Goal: Task Accomplishment & Management: Manage account settings

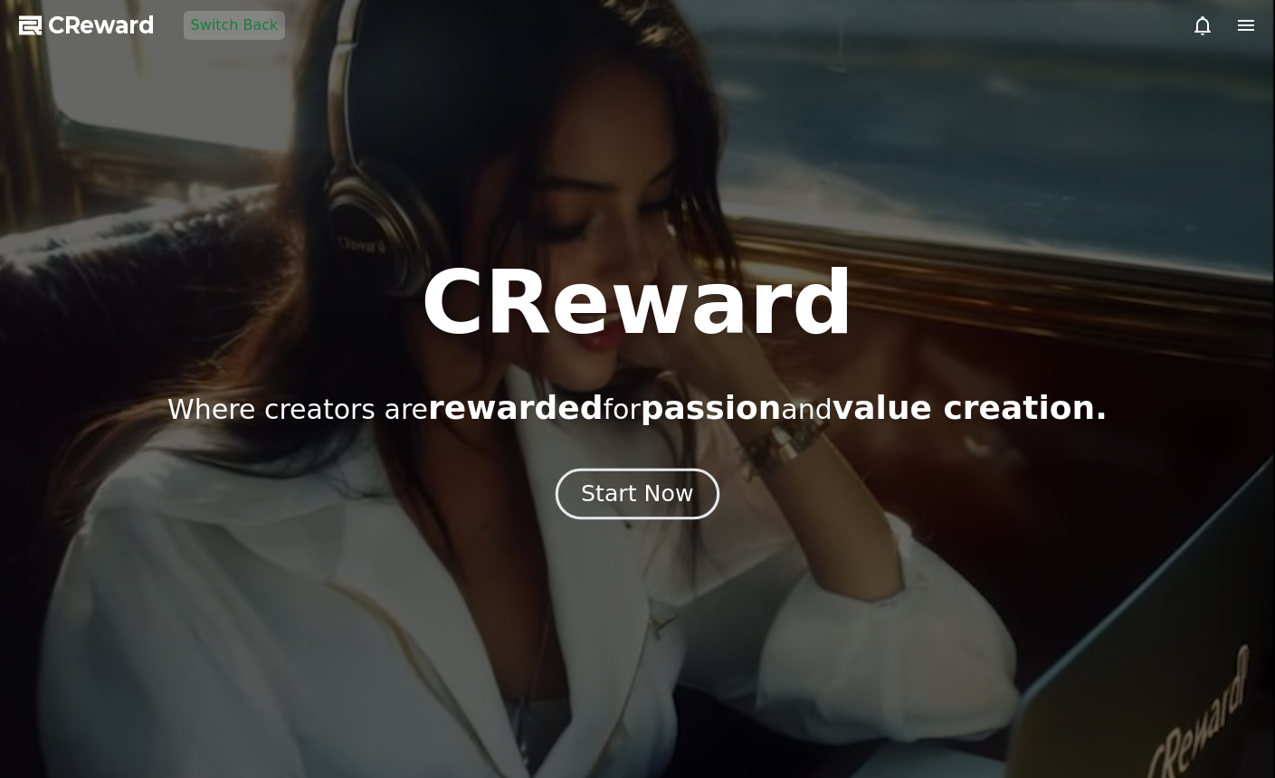
drag, startPoint x: 648, startPoint y: 460, endPoint x: 648, endPoint y: 479, distance: 19.9
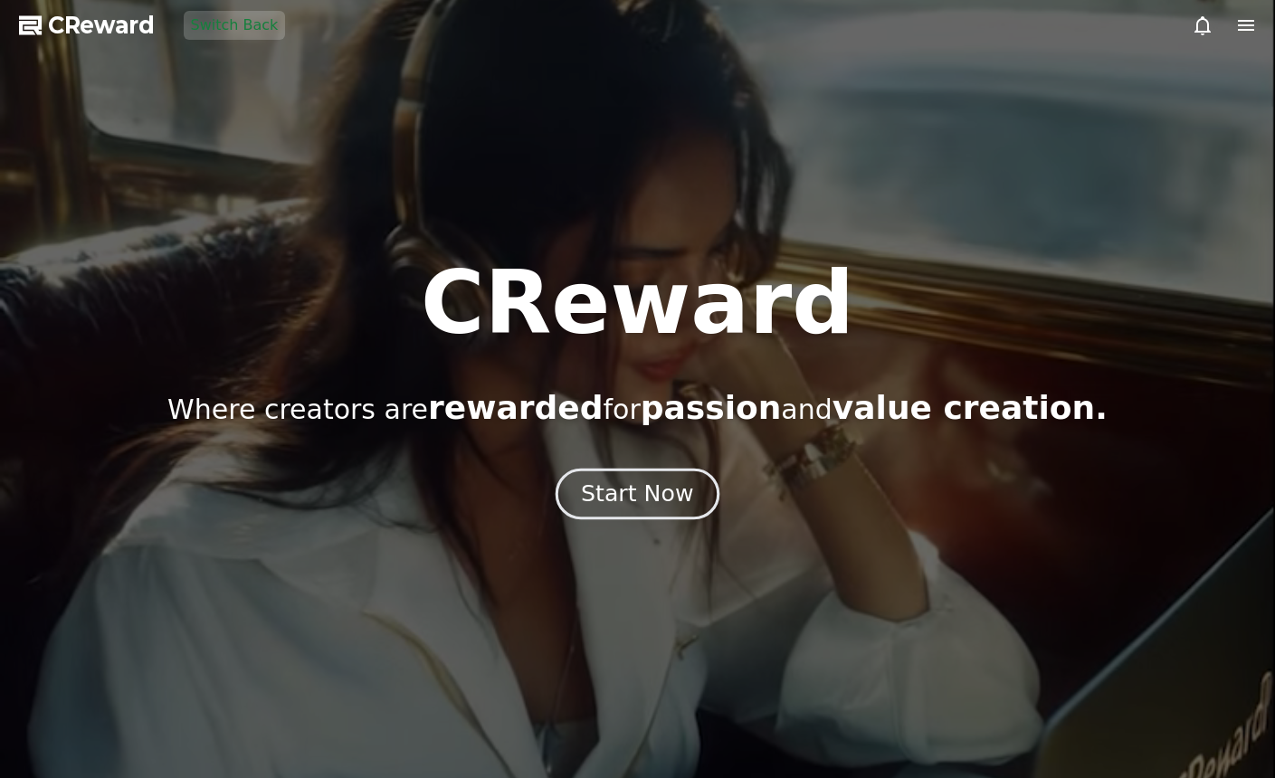
click at [648, 460] on div "CReward Where creators are rewarded for passion and value creation. Start Now" at bounding box center [637, 389] width 1275 height 259
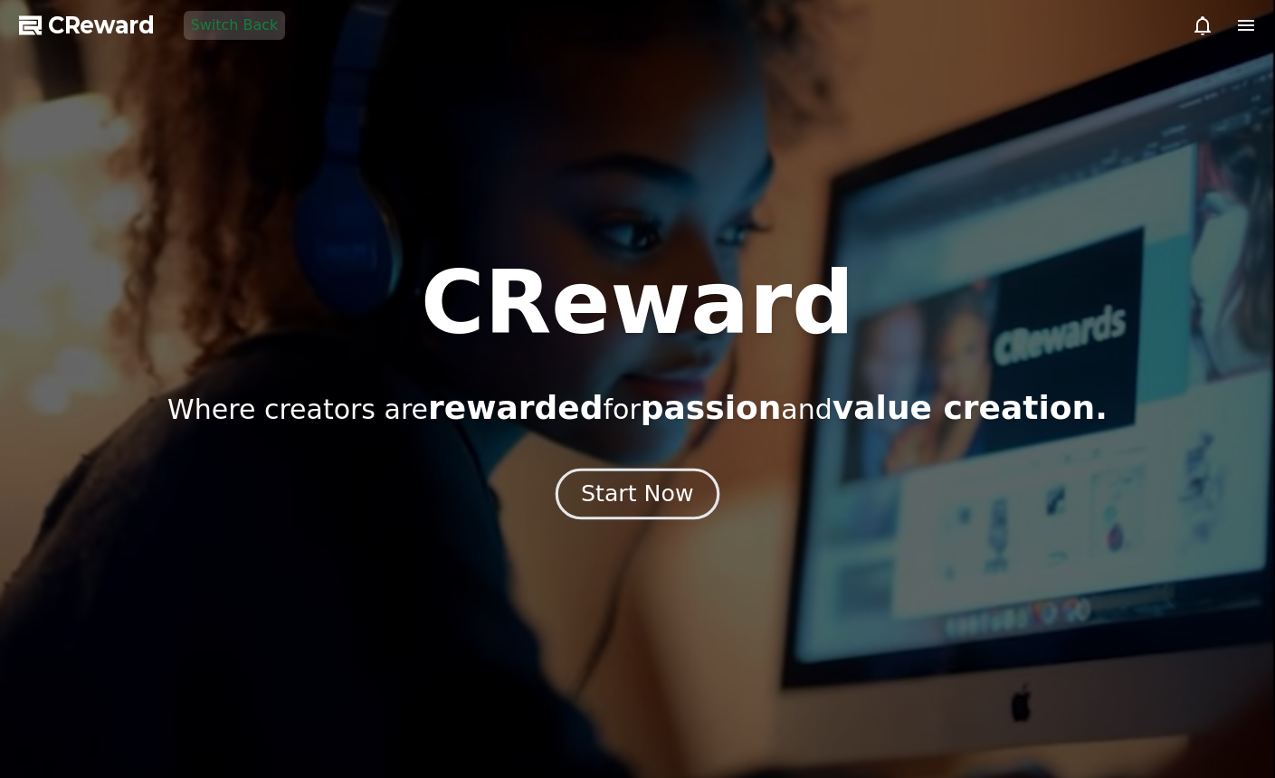
click at [648, 479] on div "Start Now" at bounding box center [637, 494] width 112 height 31
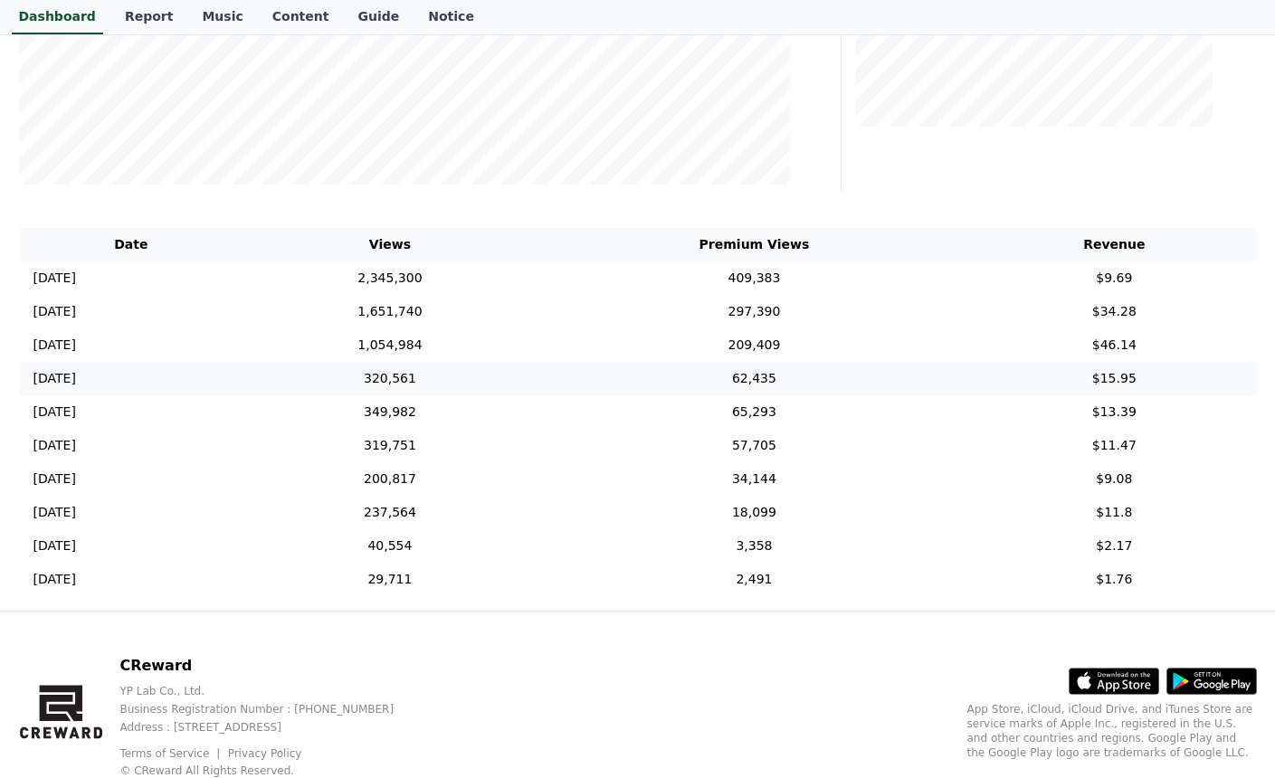
scroll to position [498, 0]
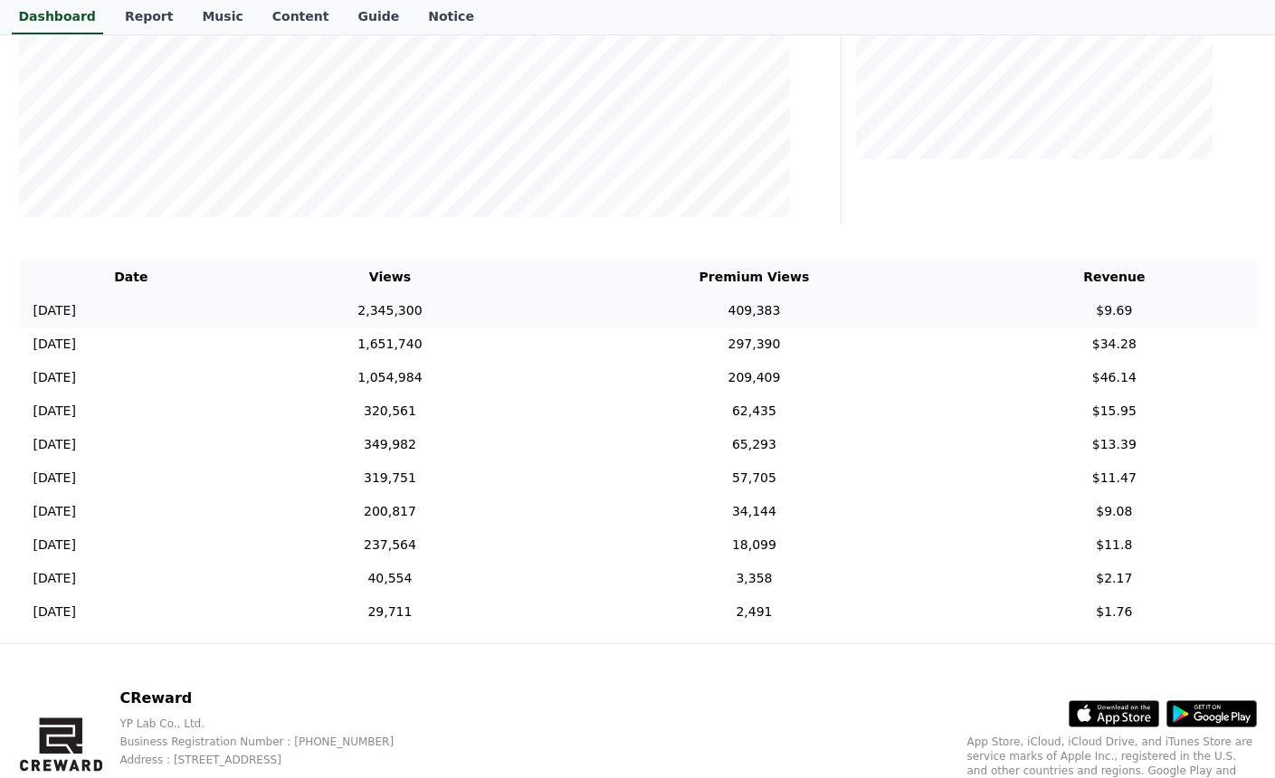
click at [810, 315] on td "409,383" at bounding box center [753, 310] width 435 height 33
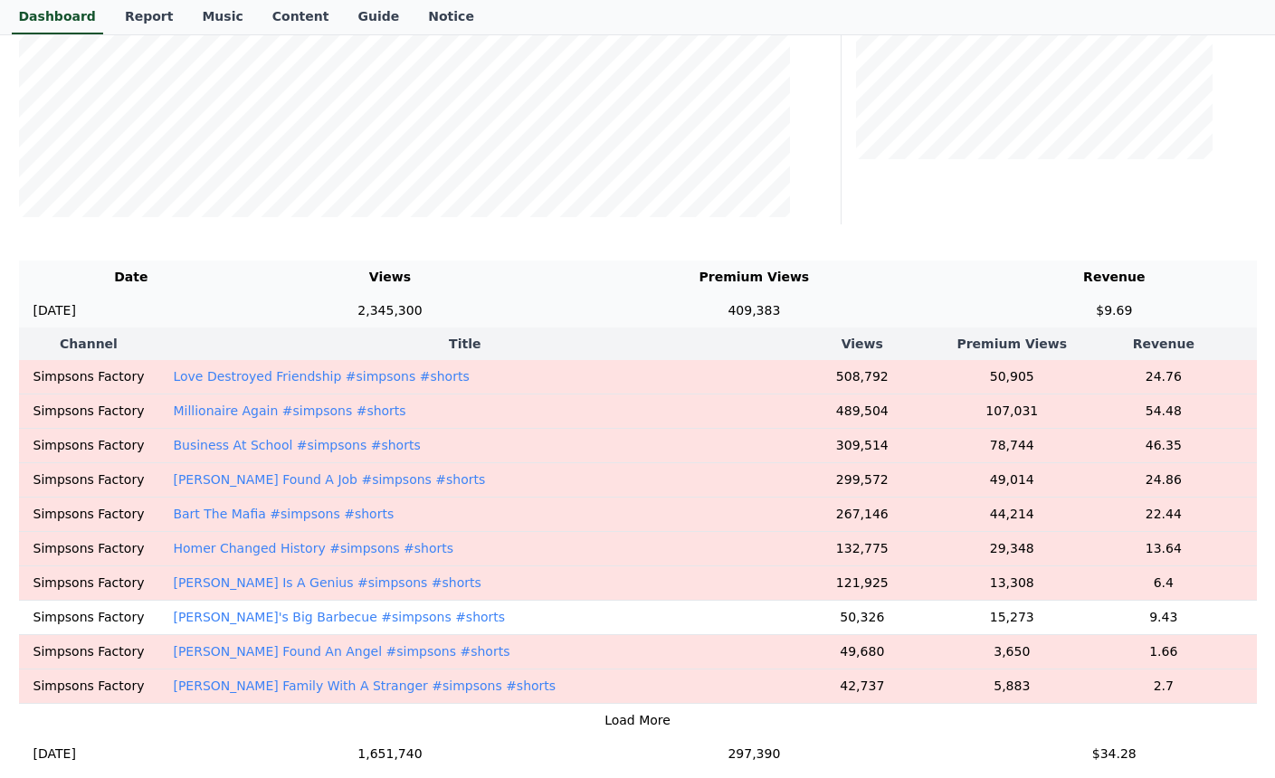
click at [754, 308] on td "409,383" at bounding box center [753, 310] width 435 height 33
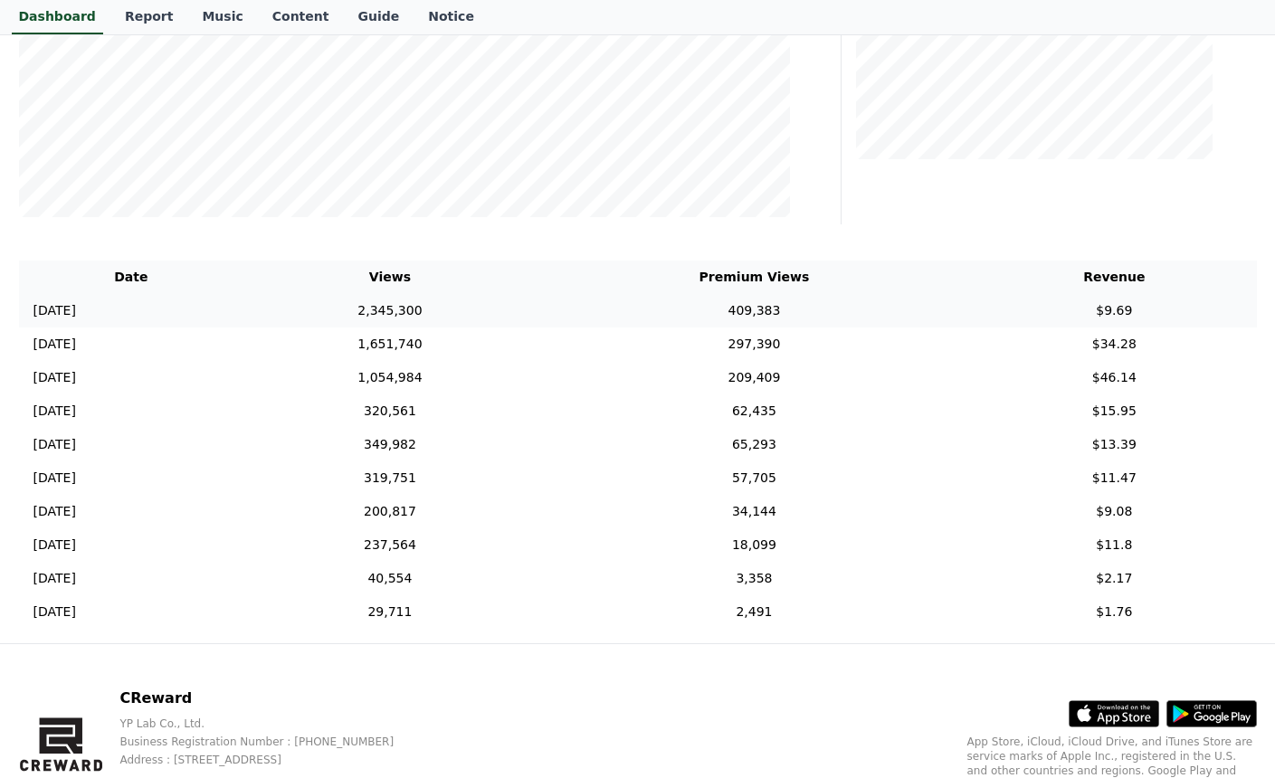
click at [763, 308] on td "409,383" at bounding box center [753, 310] width 435 height 33
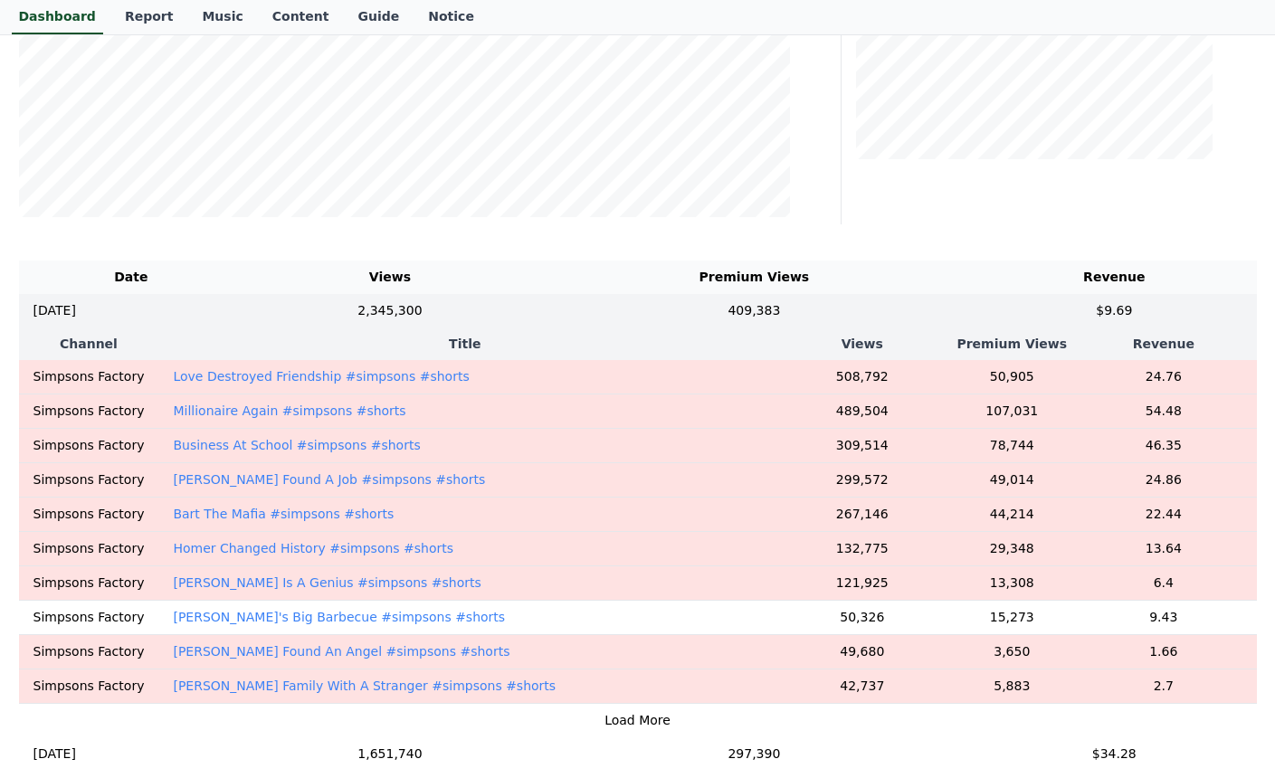
click at [365, 611] on p "[PERSON_NAME]'s Big Barbecue #simpsons #shorts" at bounding box center [339, 617] width 332 height 18
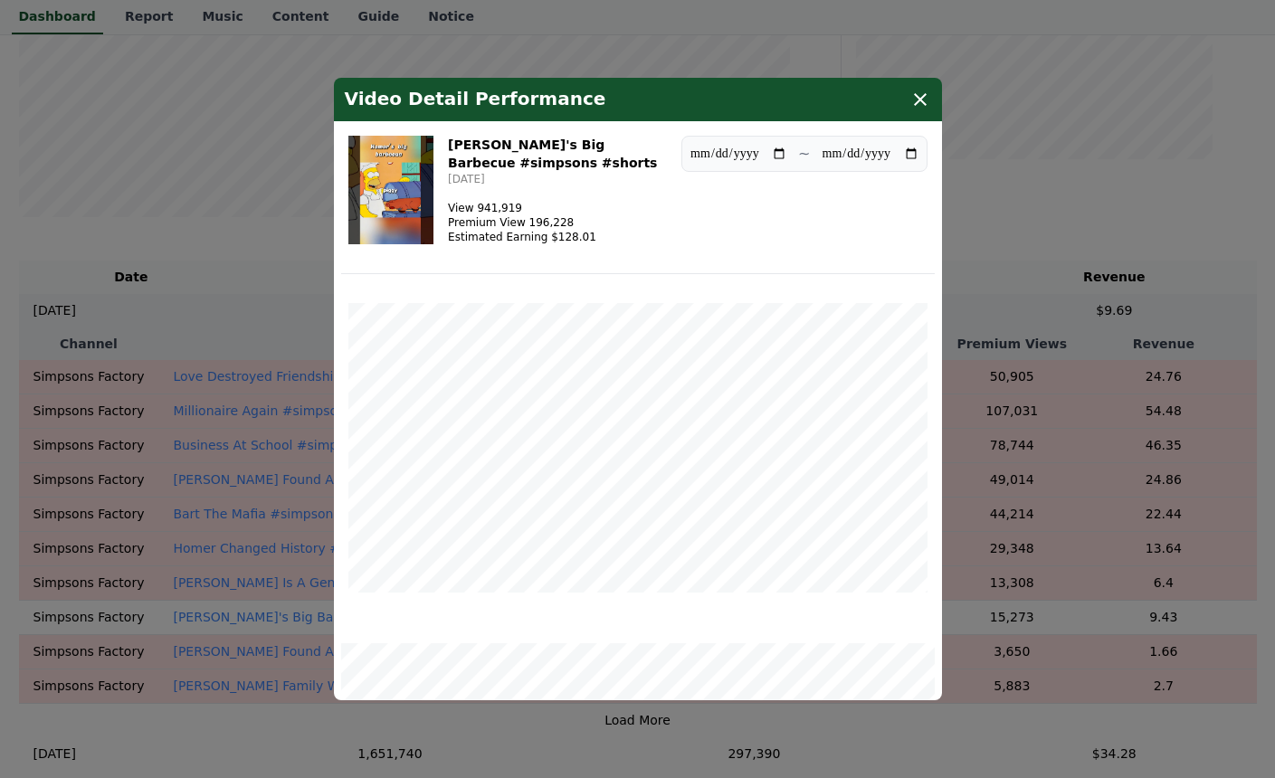
click at [921, 104] on icon "modal" at bounding box center [920, 100] width 22 height 22
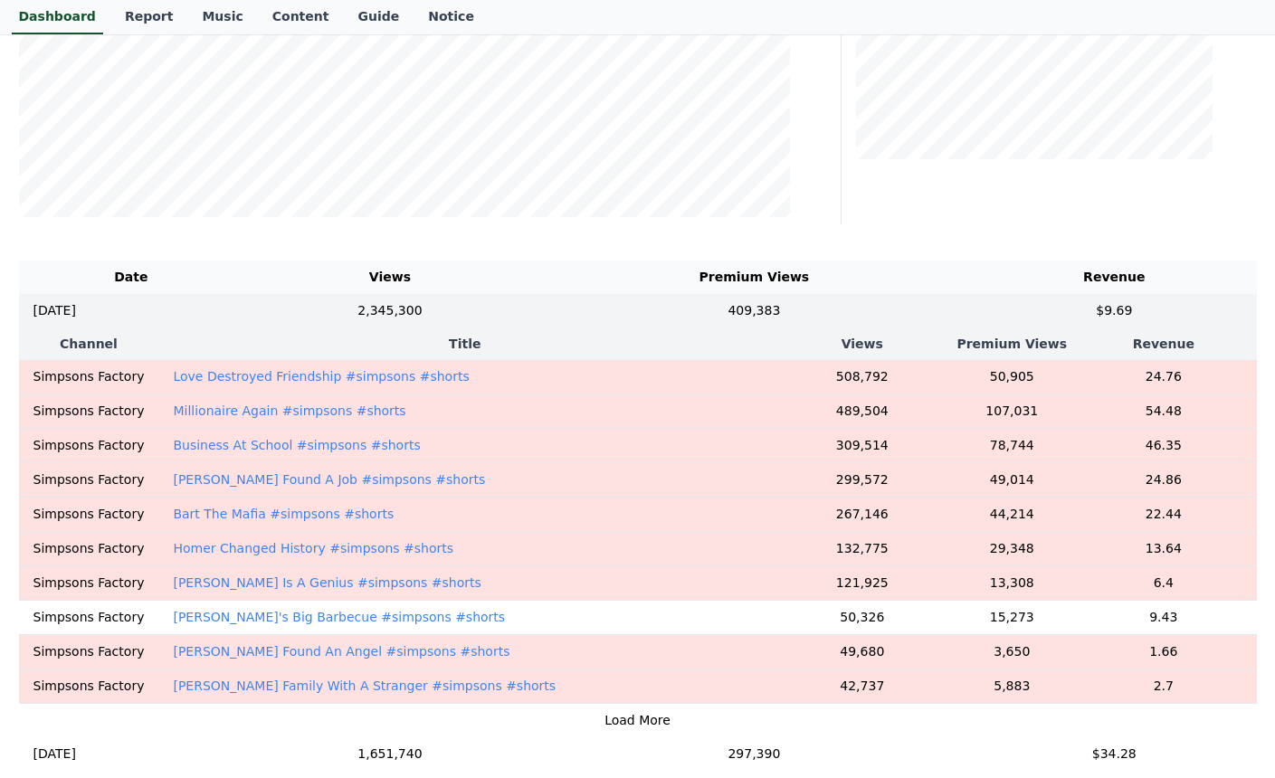
click at [895, 245] on div "**********" at bounding box center [638, 340] width 1266 height 1426
click at [953, 306] on td "409,383" at bounding box center [753, 310] width 435 height 33
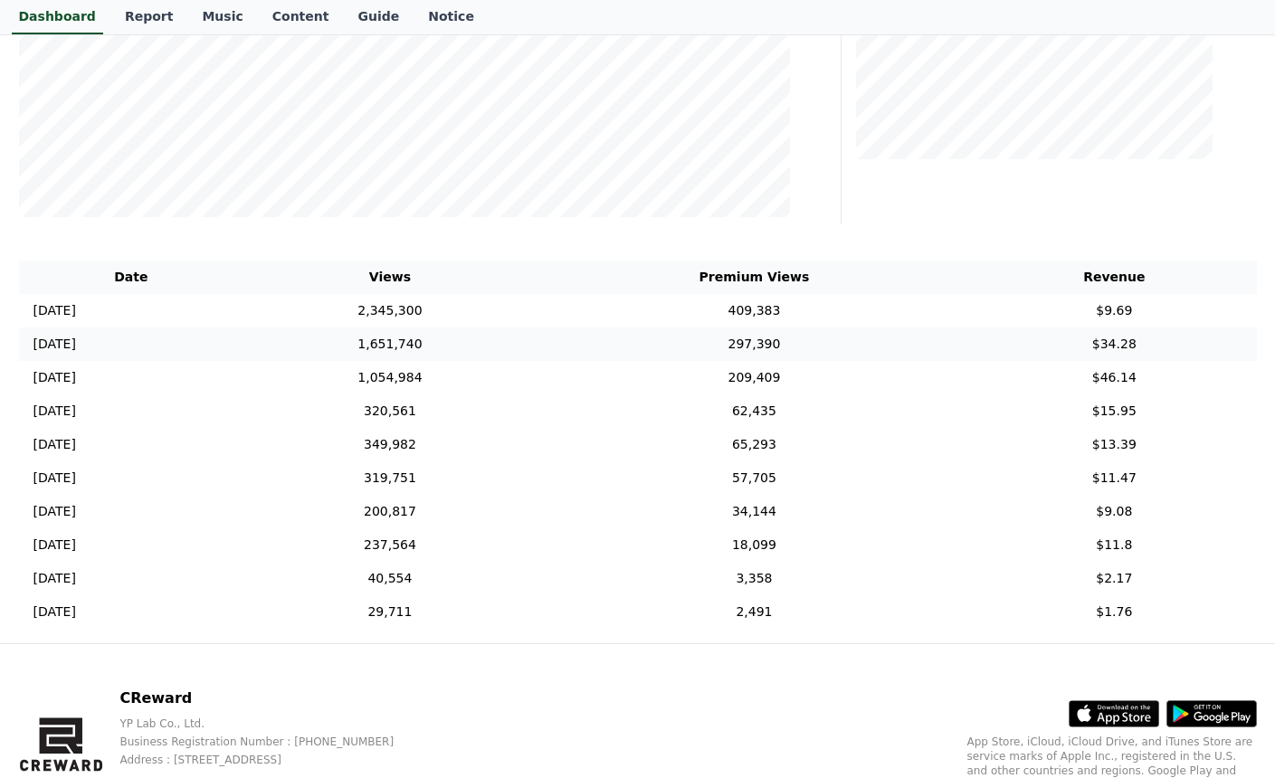
click at [972, 344] on td "297,390" at bounding box center [753, 343] width 435 height 33
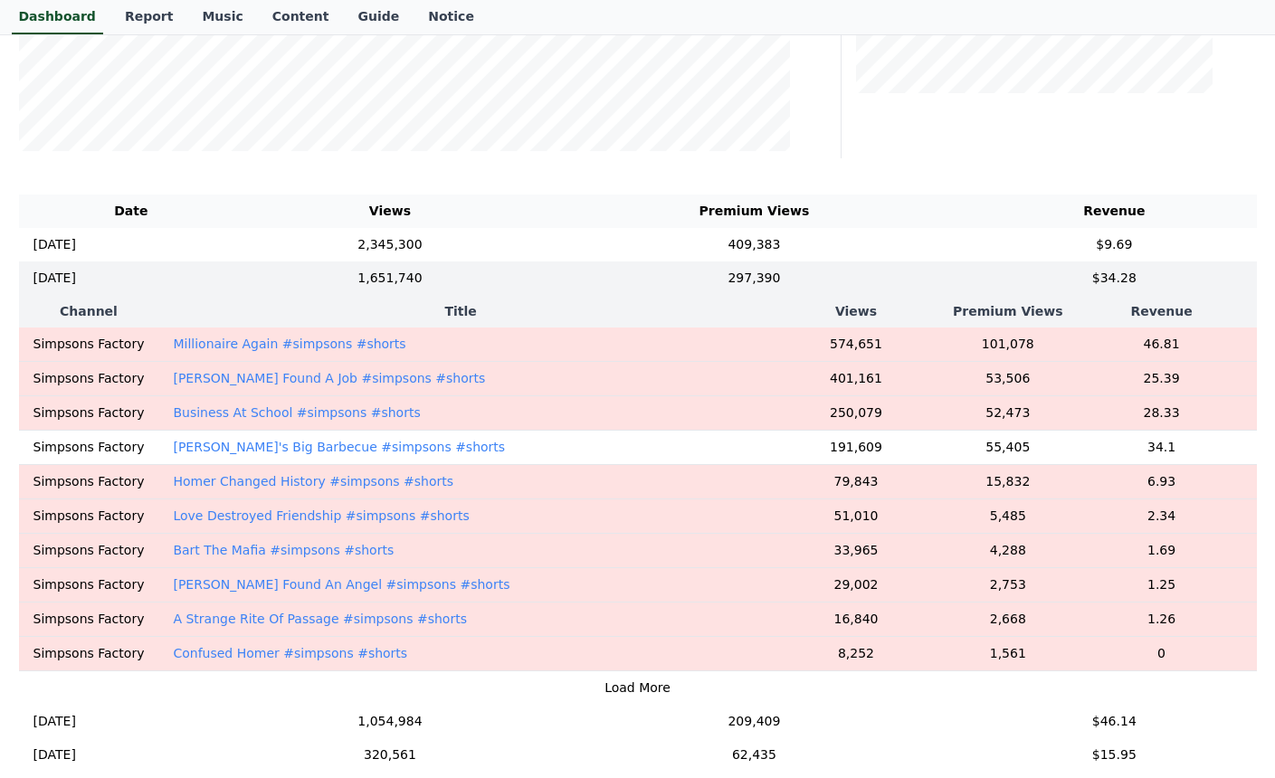
scroll to position [678, 0]
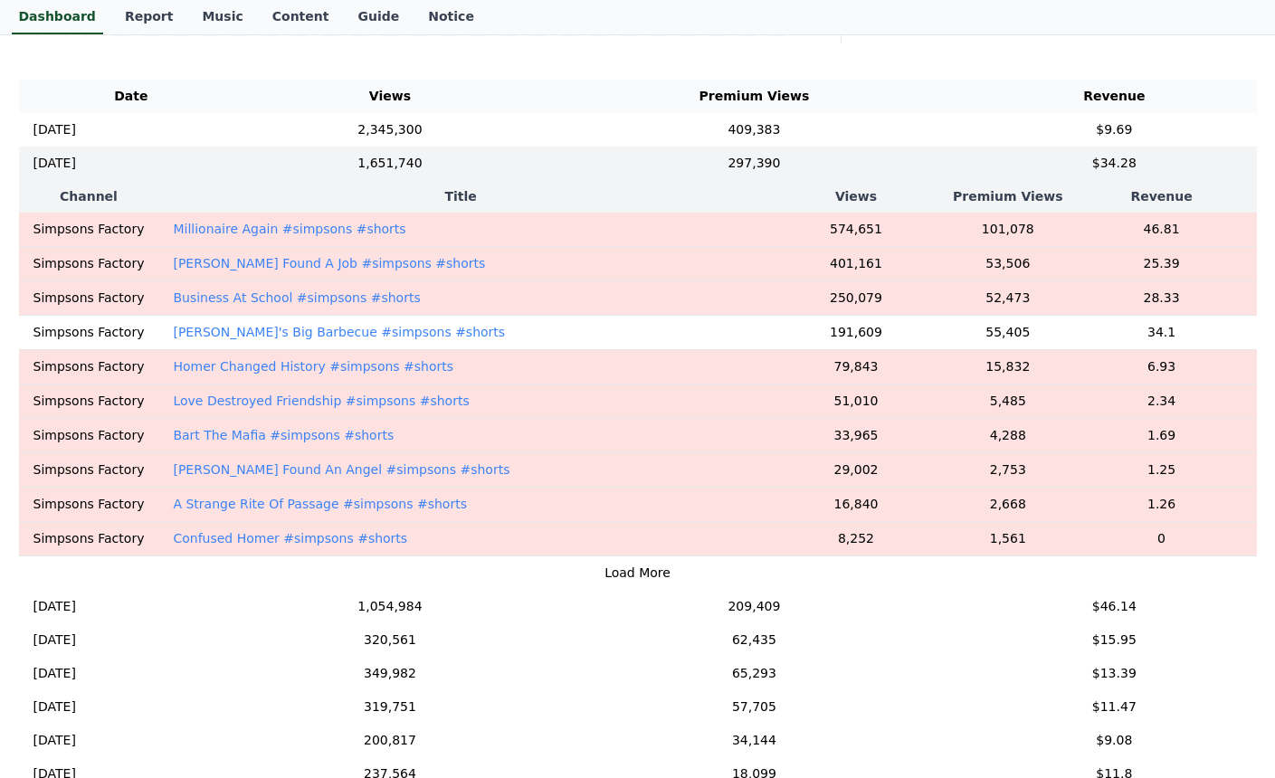
click at [638, 568] on button "Load More" at bounding box center [637, 573] width 66 height 19
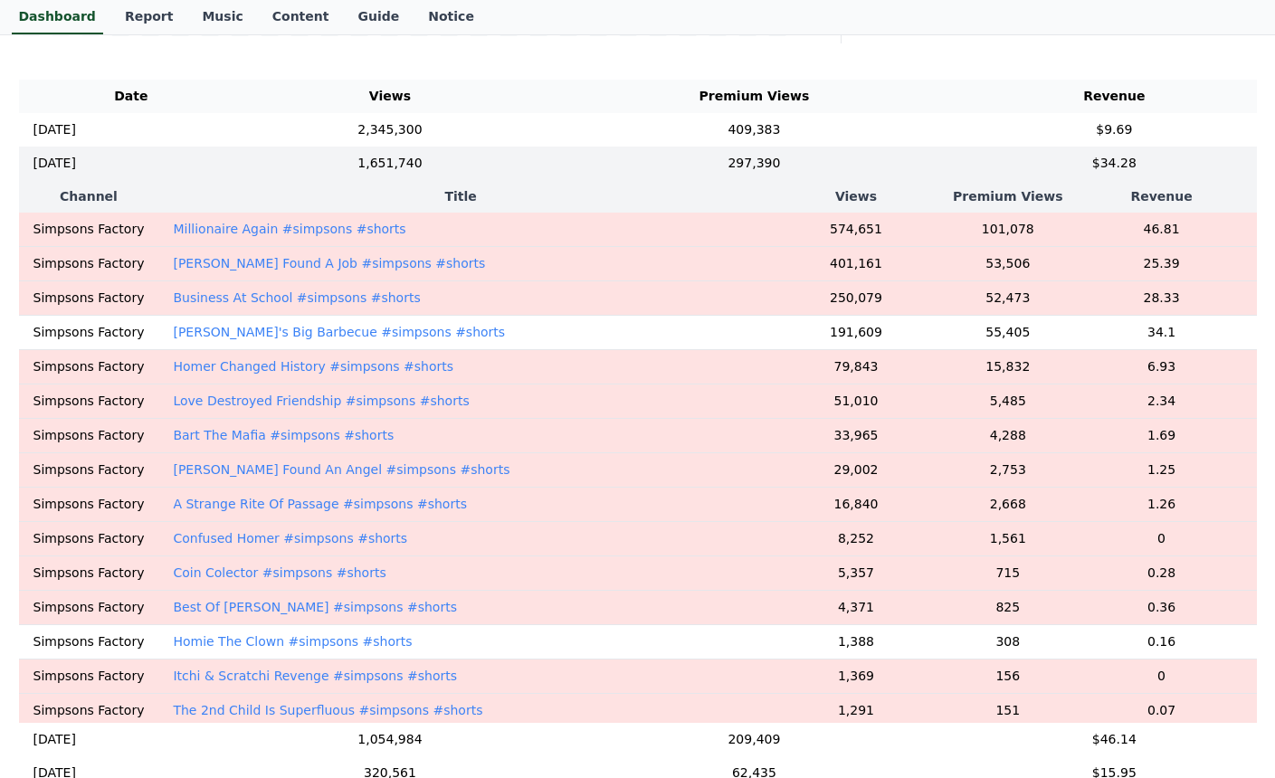
scroll to position [588, 0]
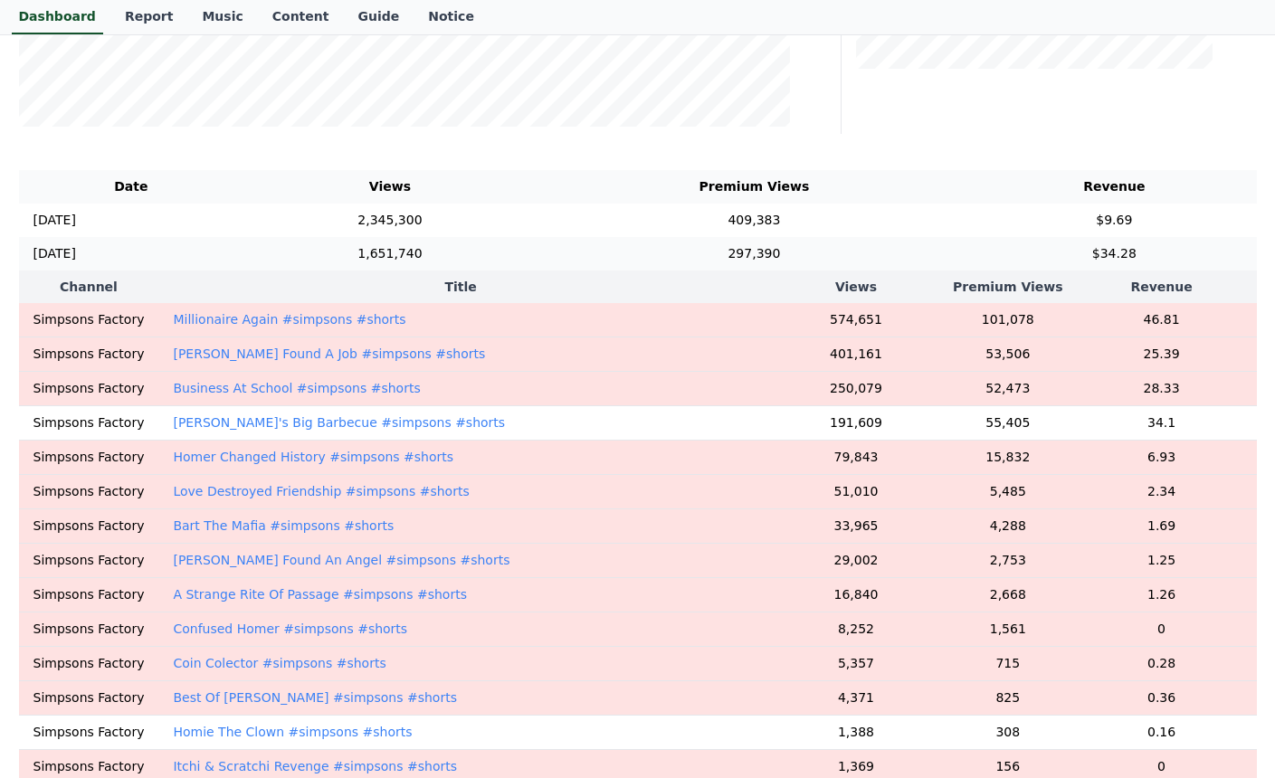
click at [1088, 249] on td "$34.28" at bounding box center [1114, 253] width 284 height 33
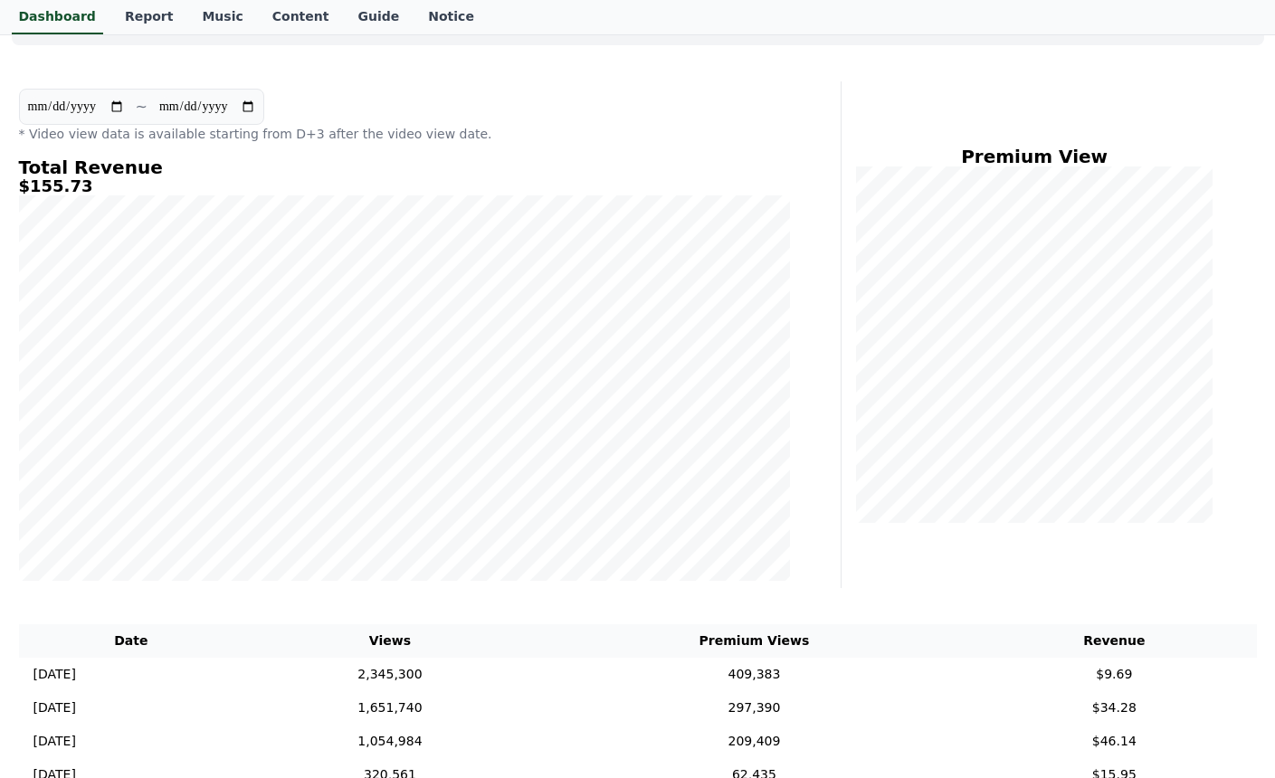
scroll to position [45, 0]
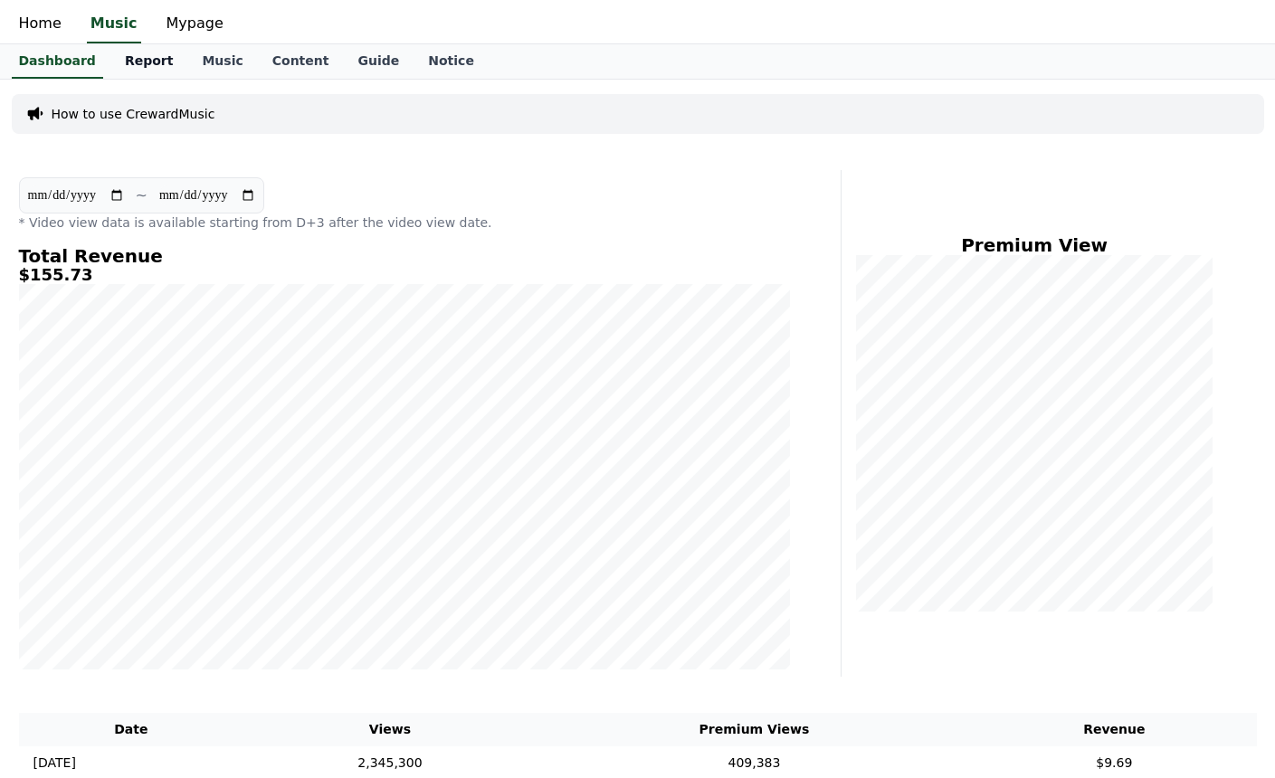
click at [152, 70] on link "Report" at bounding box center [149, 61] width 78 height 34
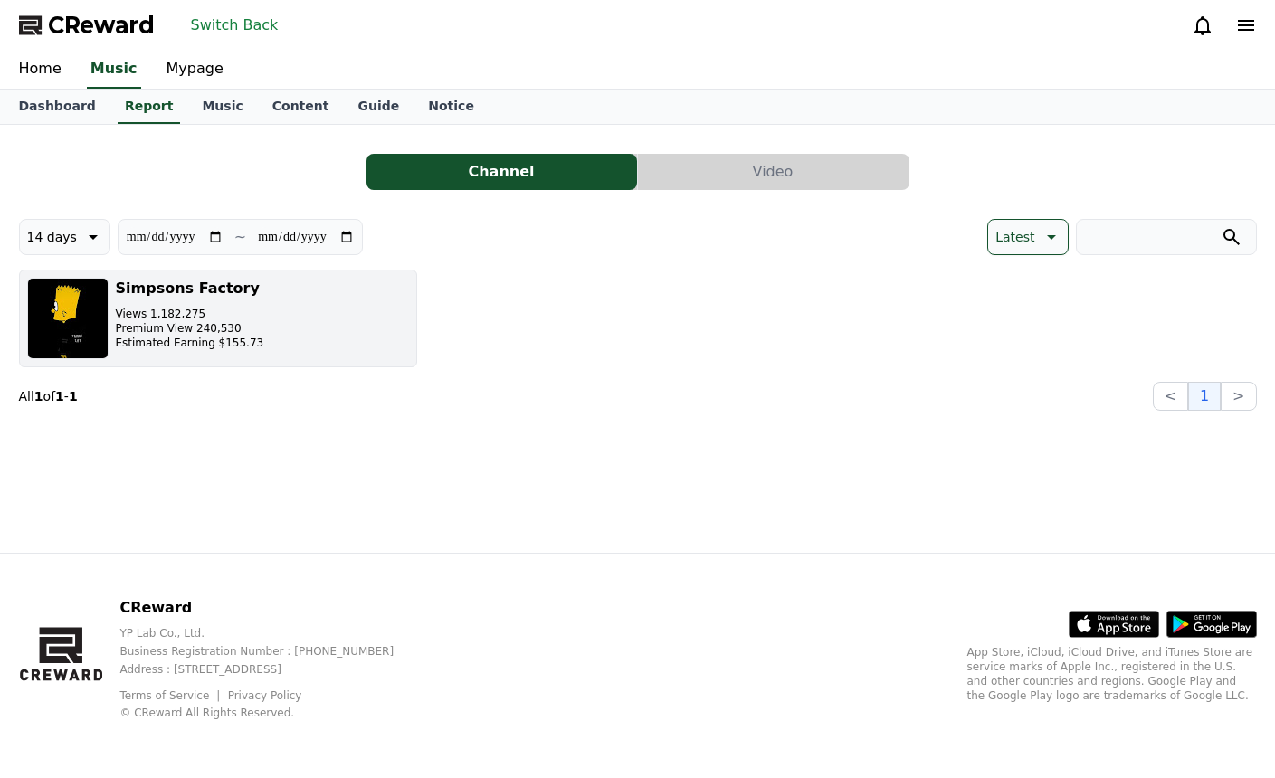
click at [352, 313] on button "Simpsons Factory Views 1,182,275 Premium View 240,530 Estimated Earning $155.73" at bounding box center [218, 319] width 398 height 98
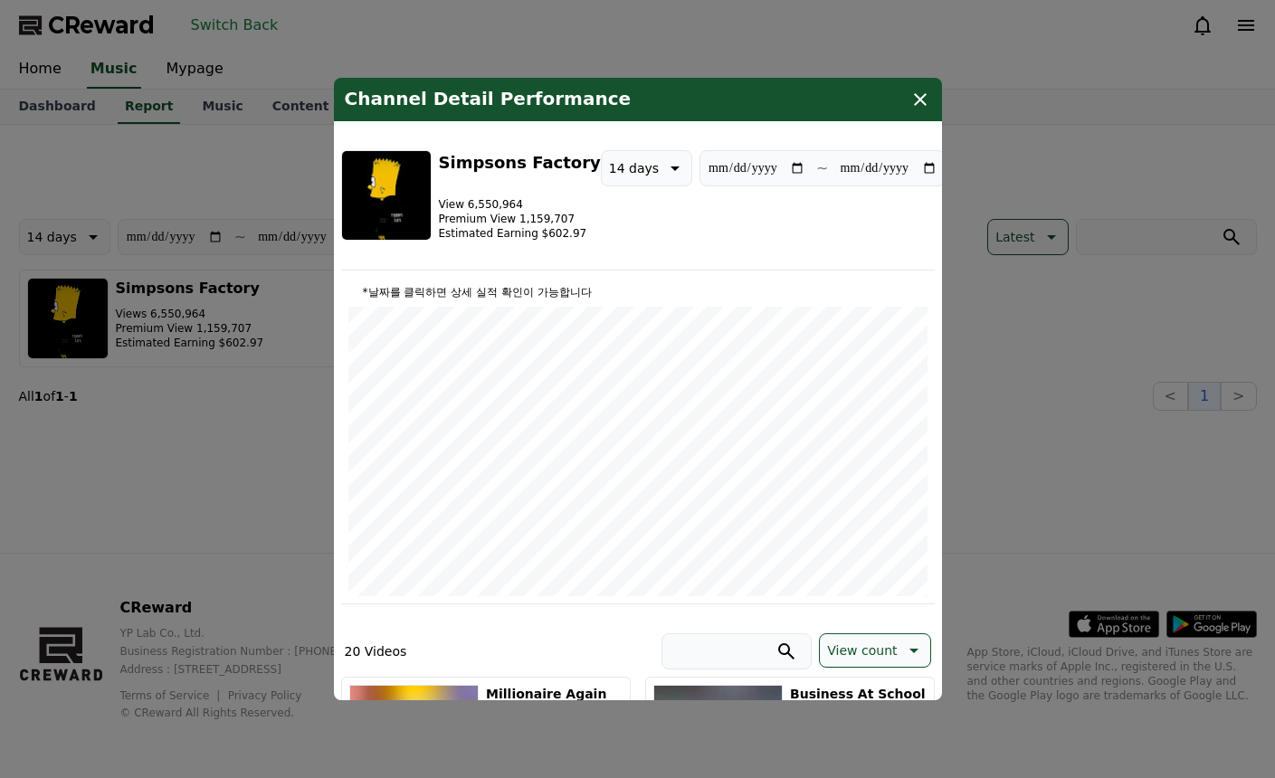
click at [237, 409] on button "close modal" at bounding box center [637, 389] width 1275 height 778
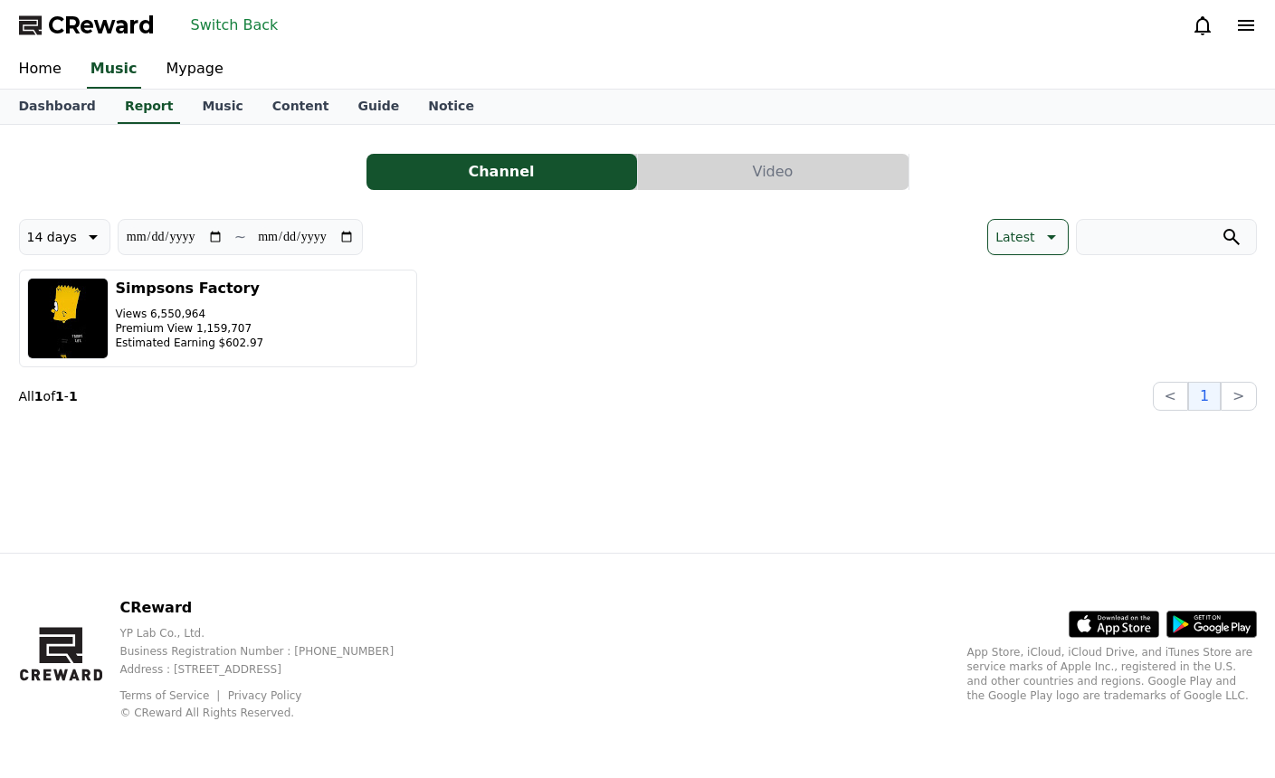
click at [81, 441] on div "**********" at bounding box center [638, 339] width 1266 height 428
click at [421, 422] on div "**********" at bounding box center [638, 339] width 1266 height 428
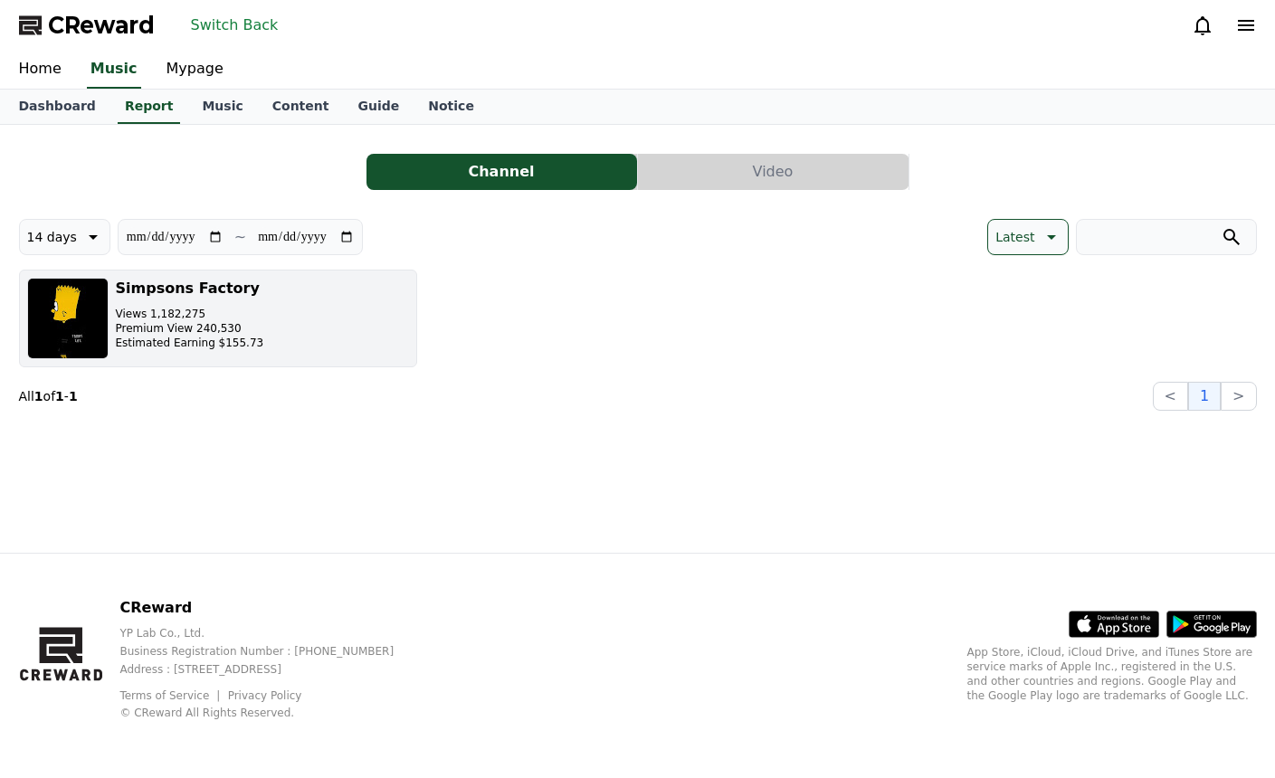
click at [301, 347] on button "Simpsons Factory Views 1,182,275 Premium View 240,530 Estimated Earning $155.73" at bounding box center [218, 319] width 398 height 98
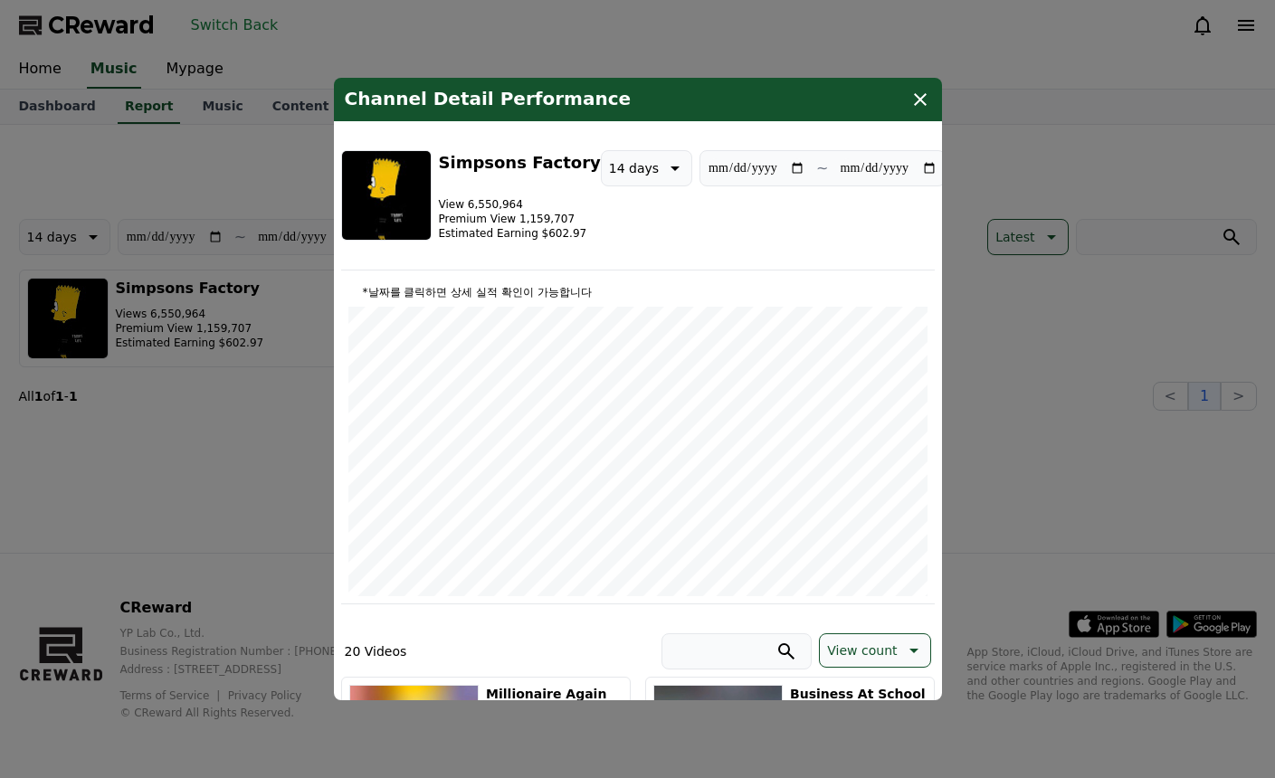
drag, startPoint x: 94, startPoint y: 440, endPoint x: 124, endPoint y: 430, distance: 31.5
click at [94, 440] on button "close modal" at bounding box center [637, 389] width 1275 height 778
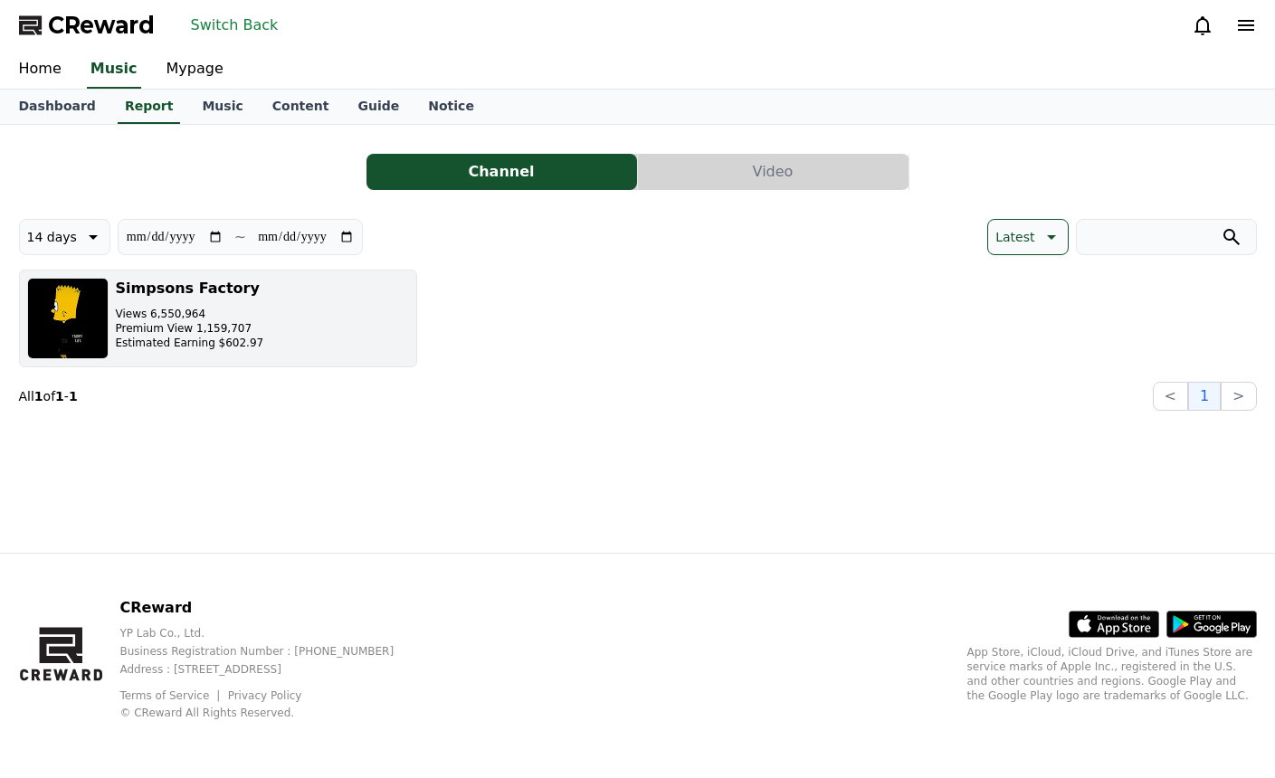
click at [258, 319] on button "Simpsons Factory Views 6,550,964 Premium View 1,159,707 Estimated Earning $602.…" at bounding box center [218, 319] width 398 height 98
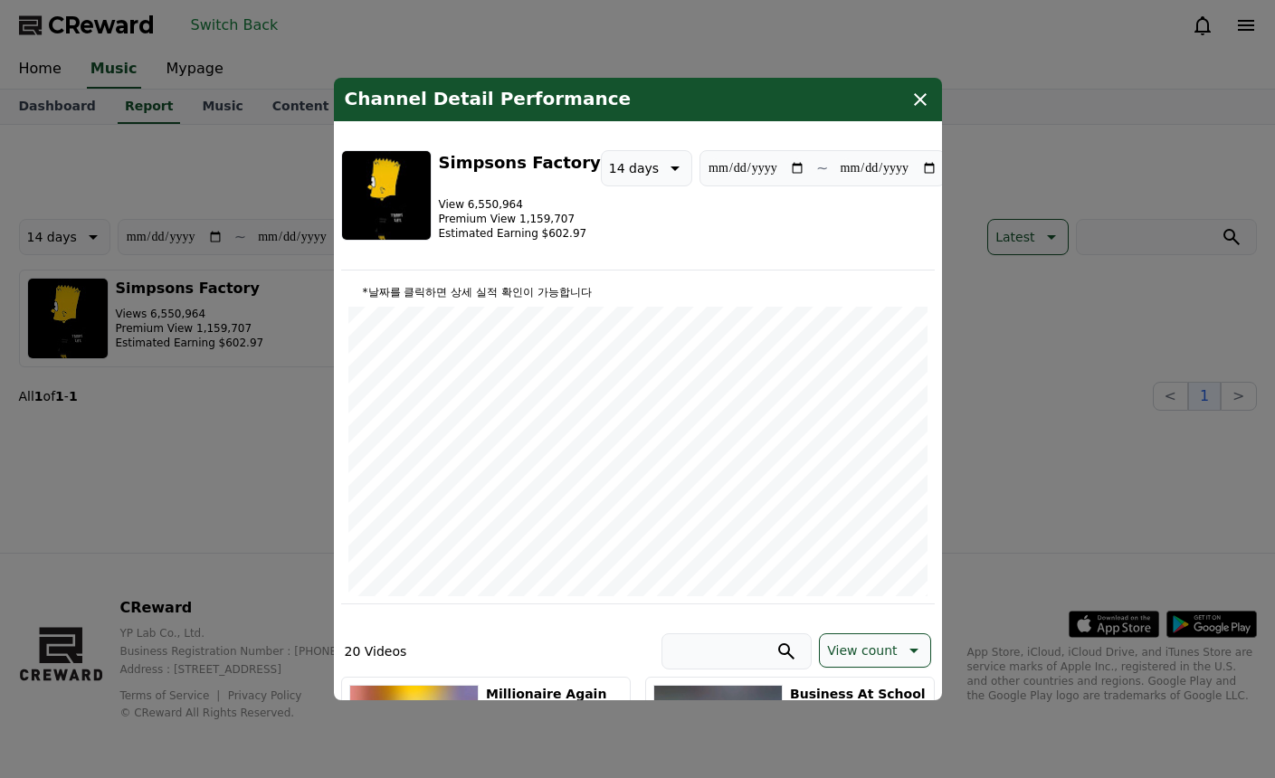
drag, startPoint x: 247, startPoint y: 423, endPoint x: 331, endPoint y: 433, distance: 84.7
click at [252, 424] on button "close modal" at bounding box center [637, 389] width 1275 height 778
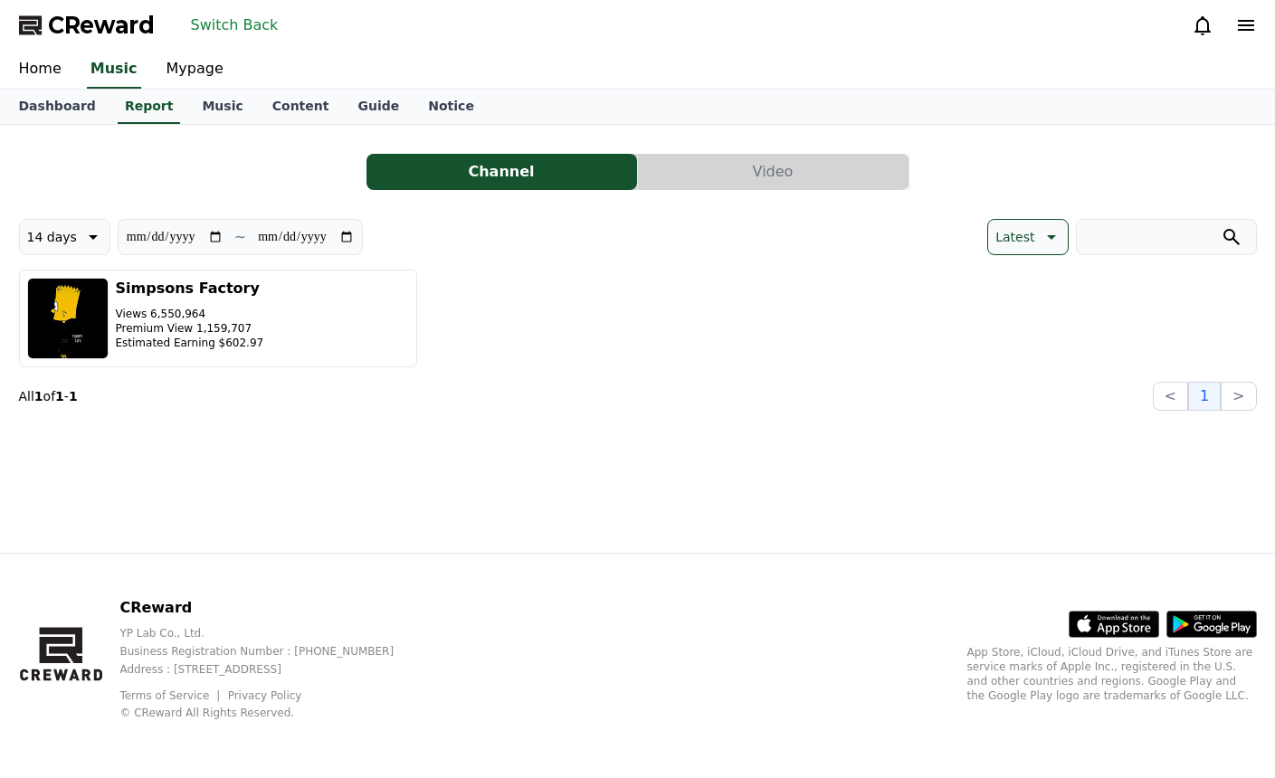
click at [716, 178] on button "Video" at bounding box center [773, 172] width 270 height 36
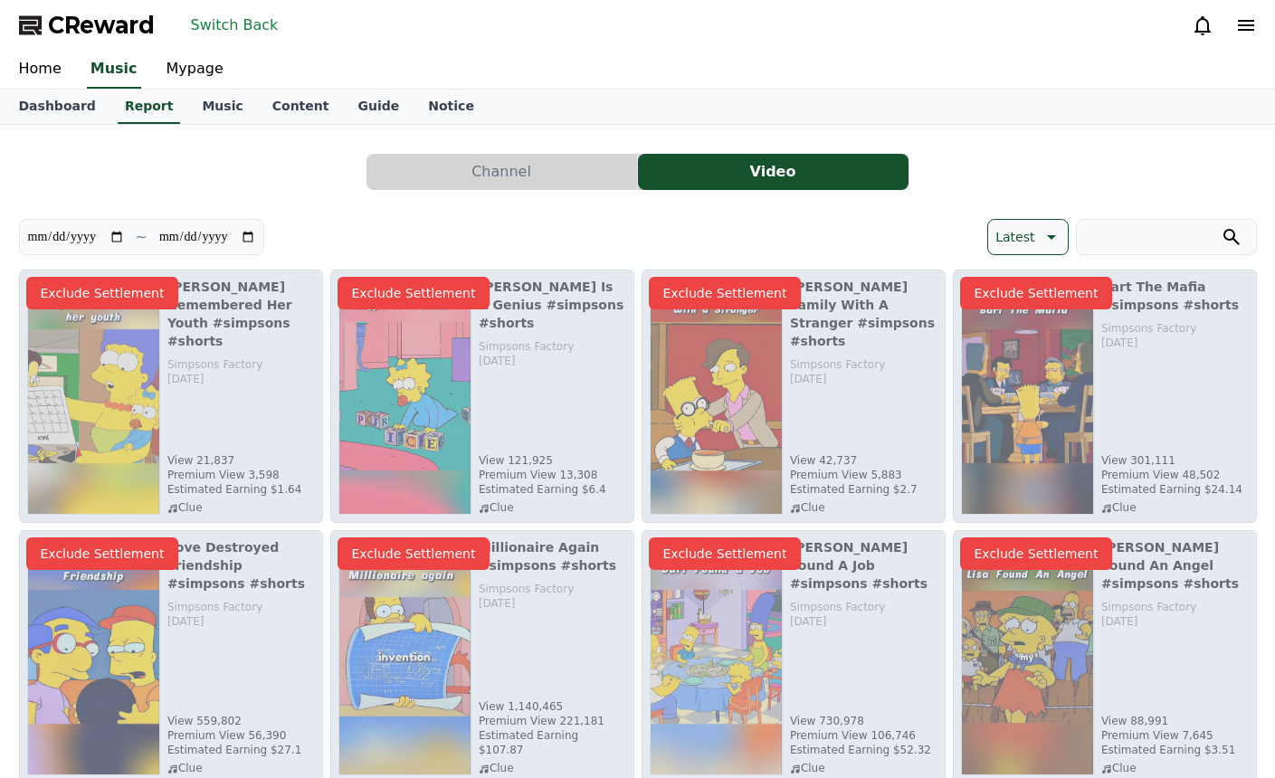
click at [555, 170] on button "Channel" at bounding box center [501, 172] width 270 height 36
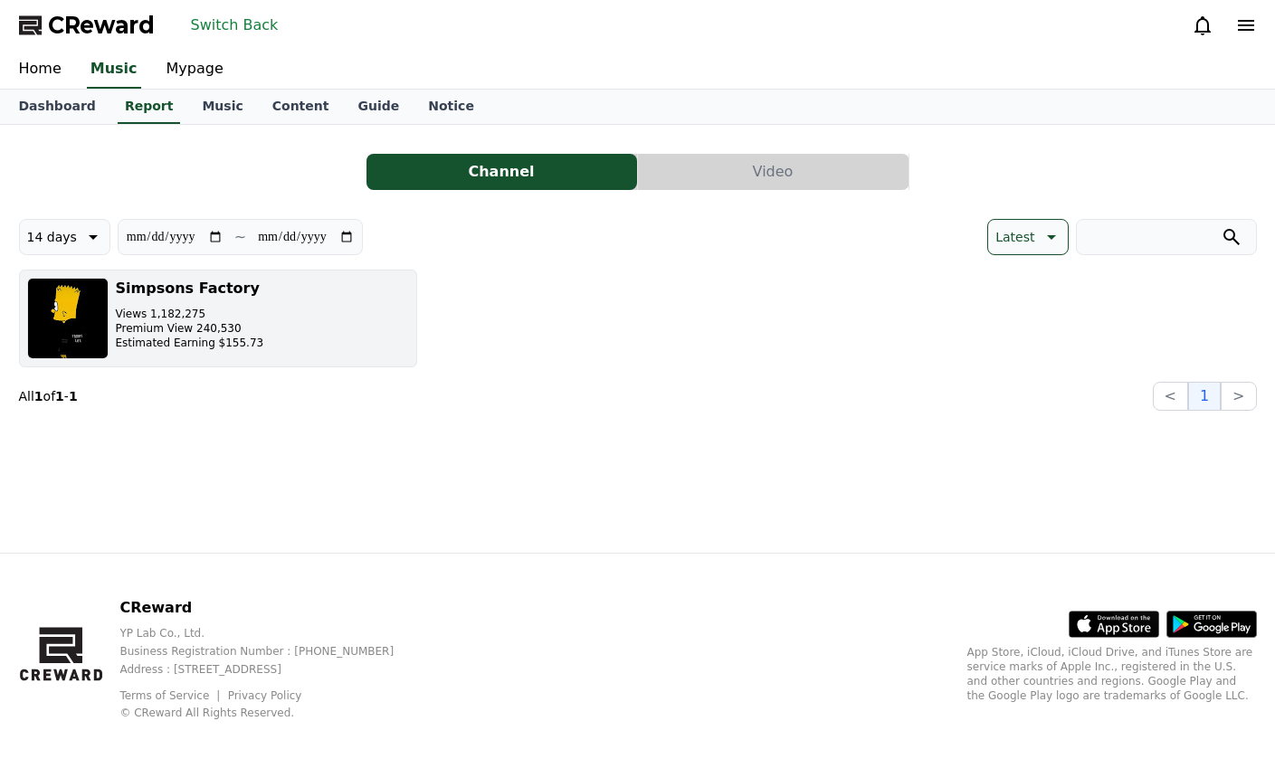
click at [364, 309] on button "Simpsons Factory Views 1,182,275 Premium View 240,530 Estimated Earning $155.73" at bounding box center [218, 319] width 398 height 98
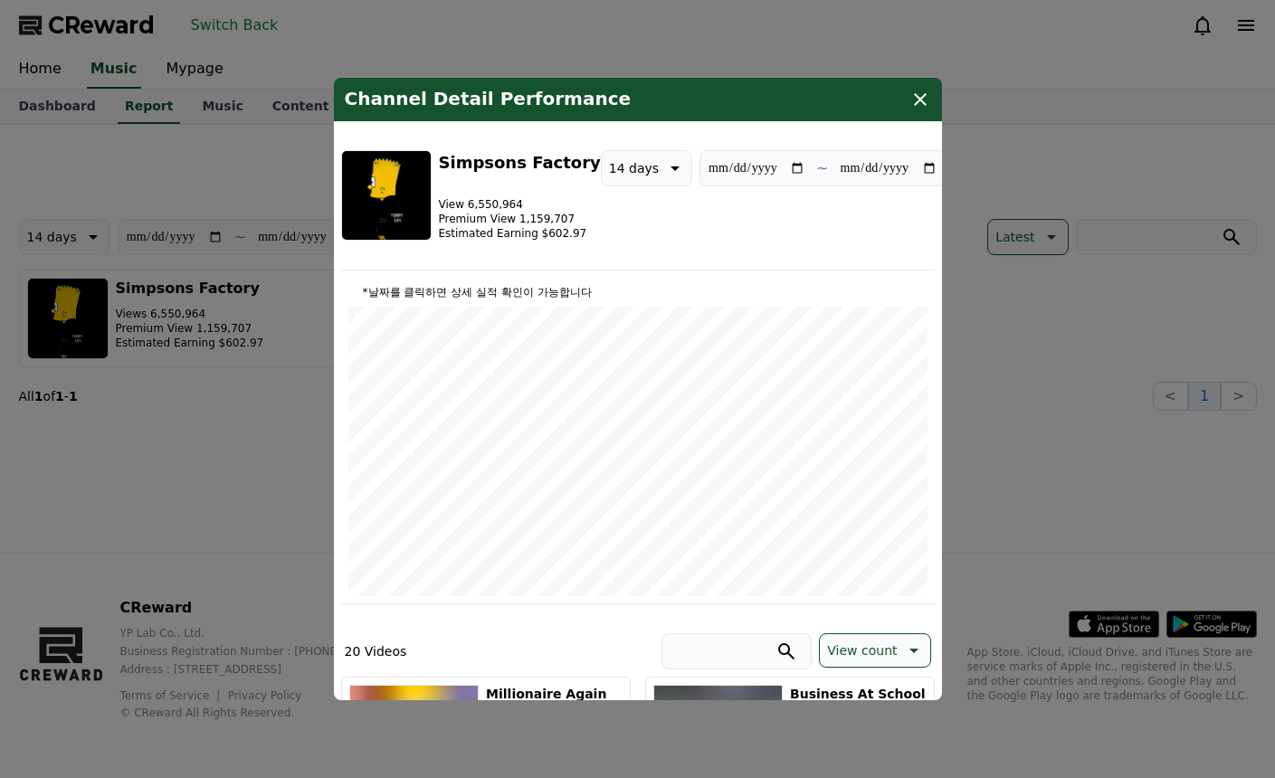
click at [252, 415] on button "close modal" at bounding box center [637, 389] width 1275 height 778
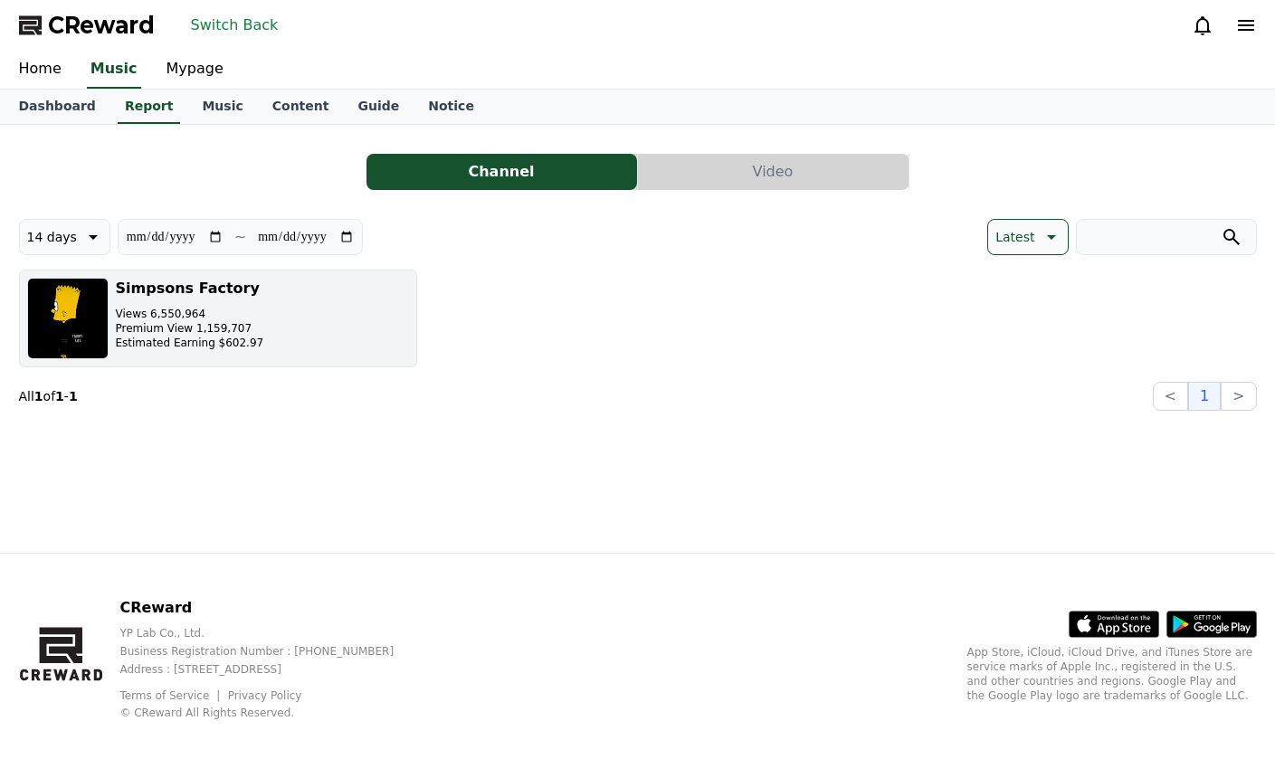
click at [232, 330] on p "Premium View 1,159,707" at bounding box center [190, 328] width 148 height 14
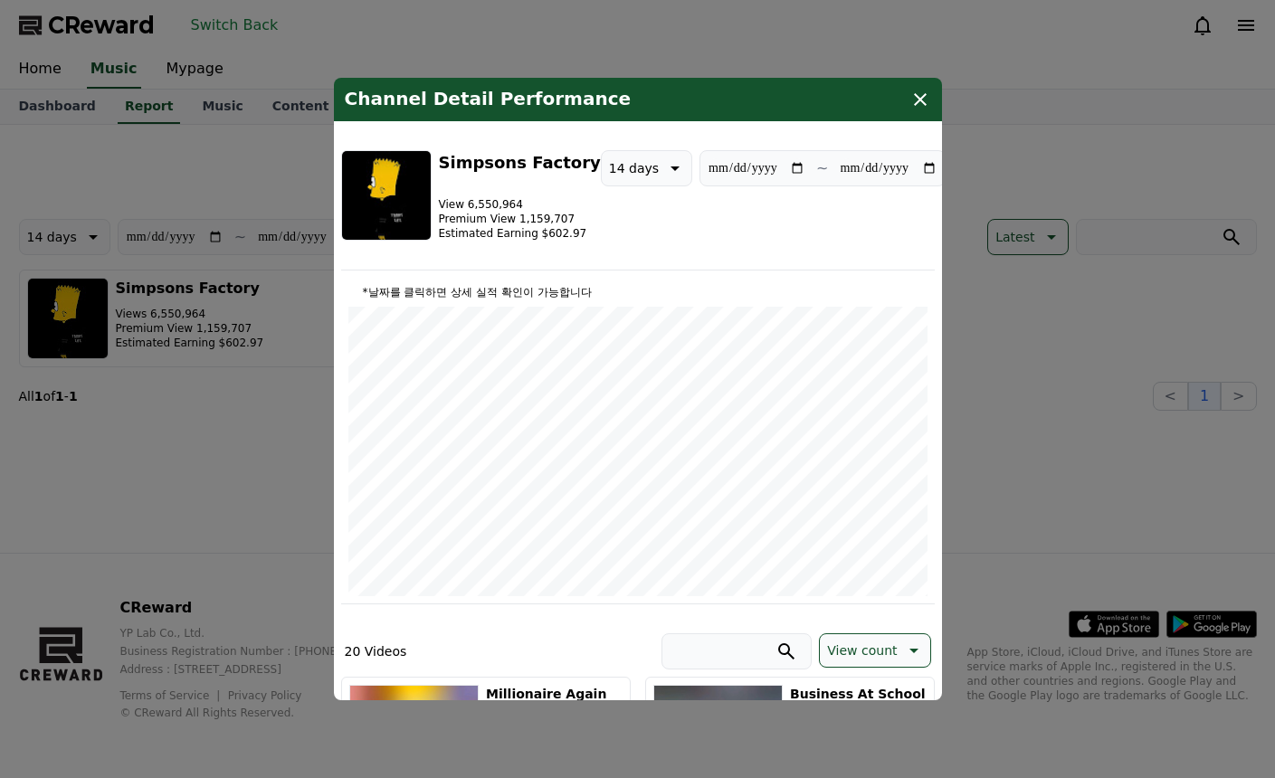
click at [278, 420] on button "close modal" at bounding box center [637, 389] width 1275 height 778
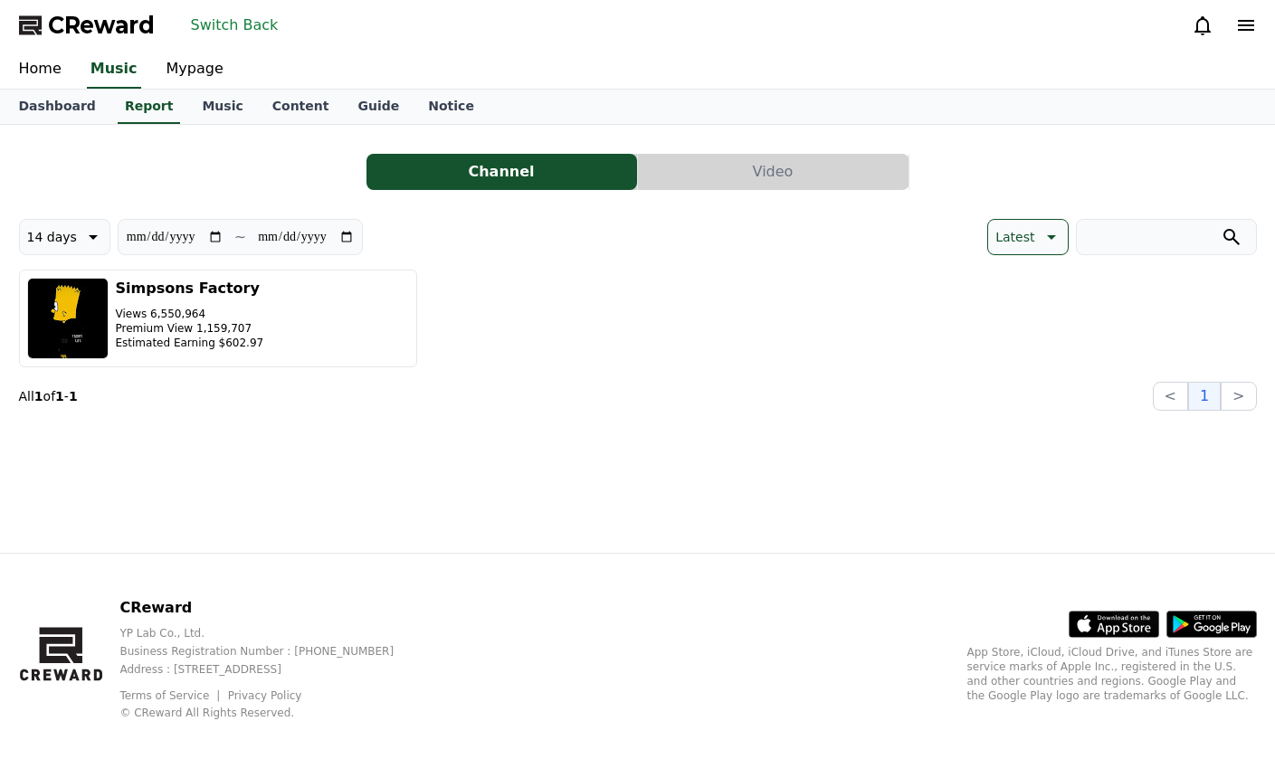
click at [211, 238] on input "**********" at bounding box center [175, 237] width 98 height 20
click at [210, 64] on link "Mypage" at bounding box center [195, 70] width 86 height 38
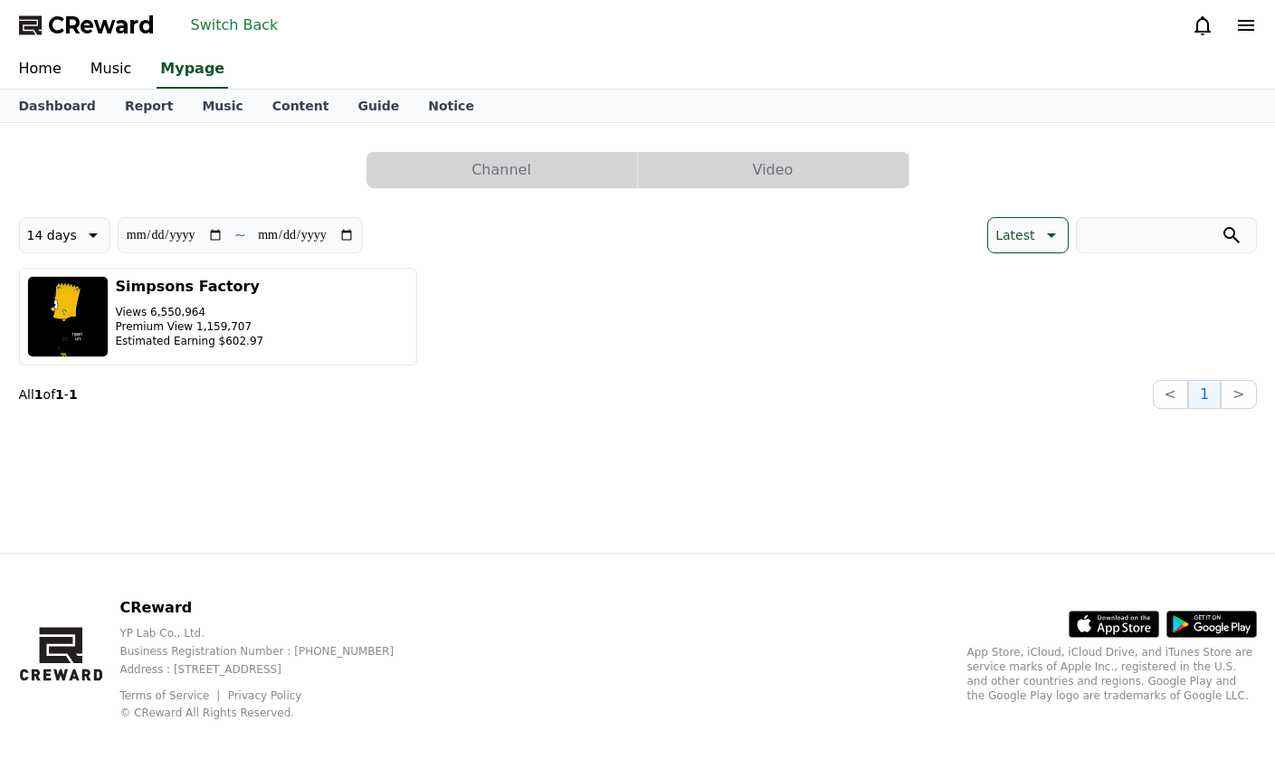
select select "**********"
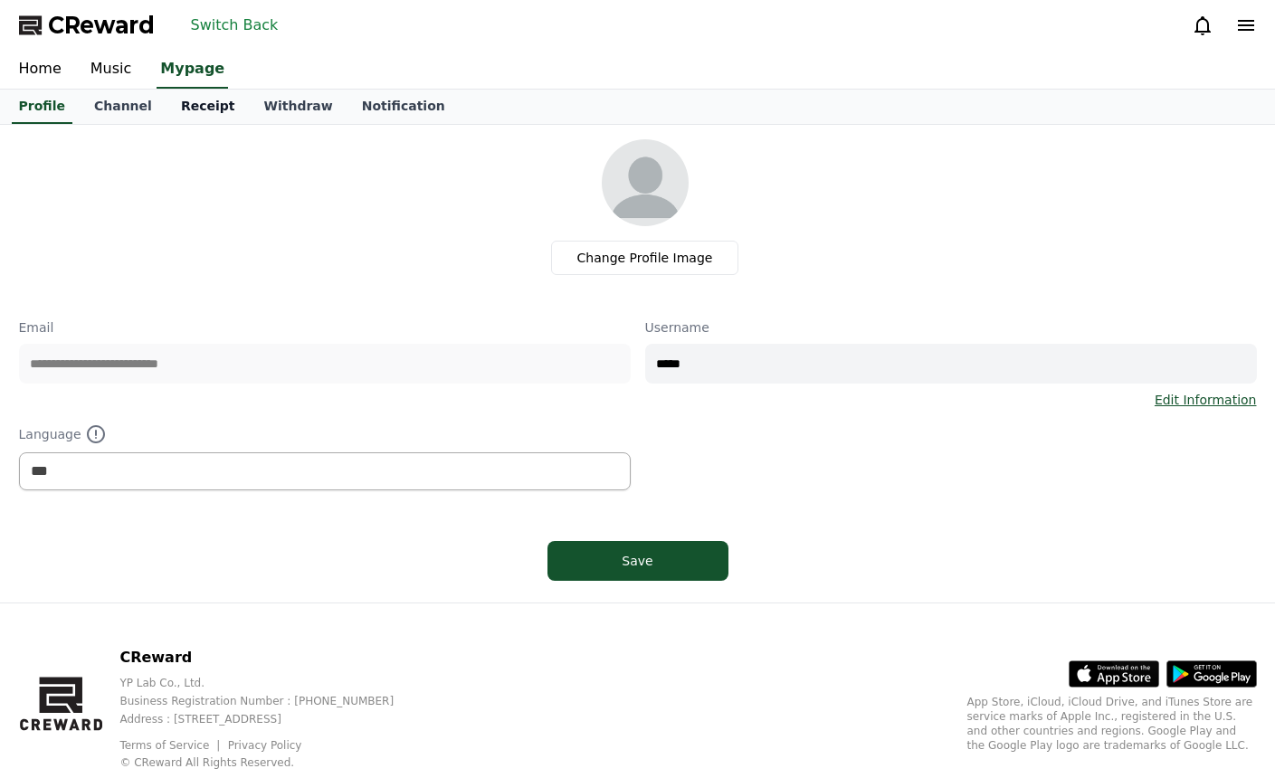
click at [179, 113] on link "Receipt" at bounding box center [207, 107] width 83 height 34
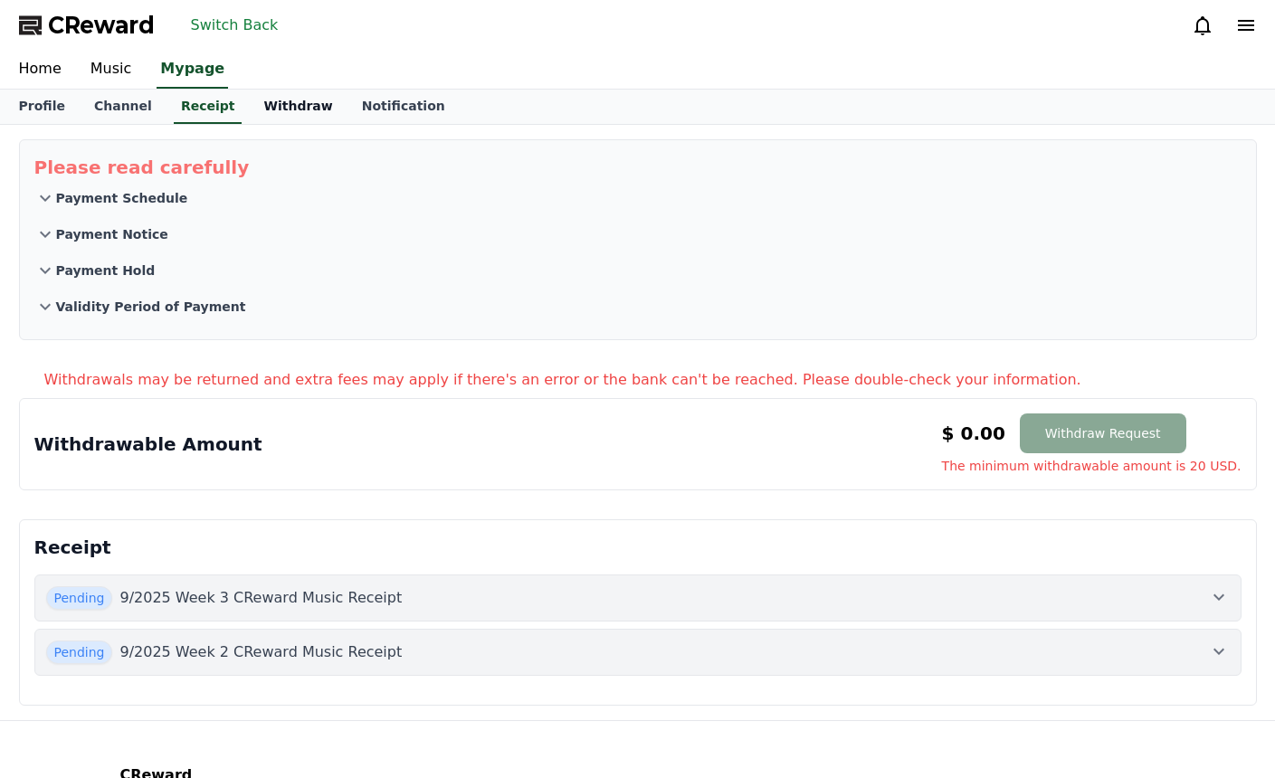
click at [270, 105] on link "Withdraw" at bounding box center [298, 107] width 98 height 34
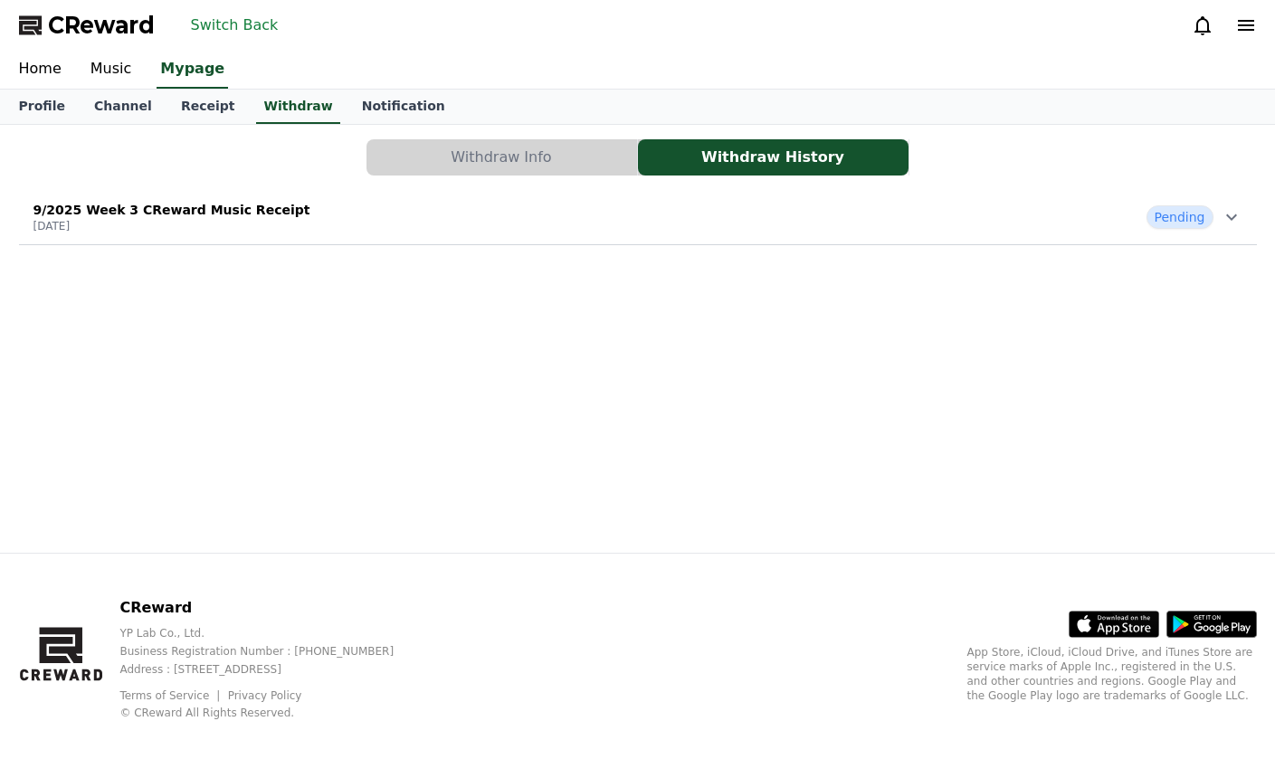
click at [384, 221] on div "9/2025 Week 3 CReward Music Receipt 2025-09-24 Pending" at bounding box center [638, 217] width 1238 height 47
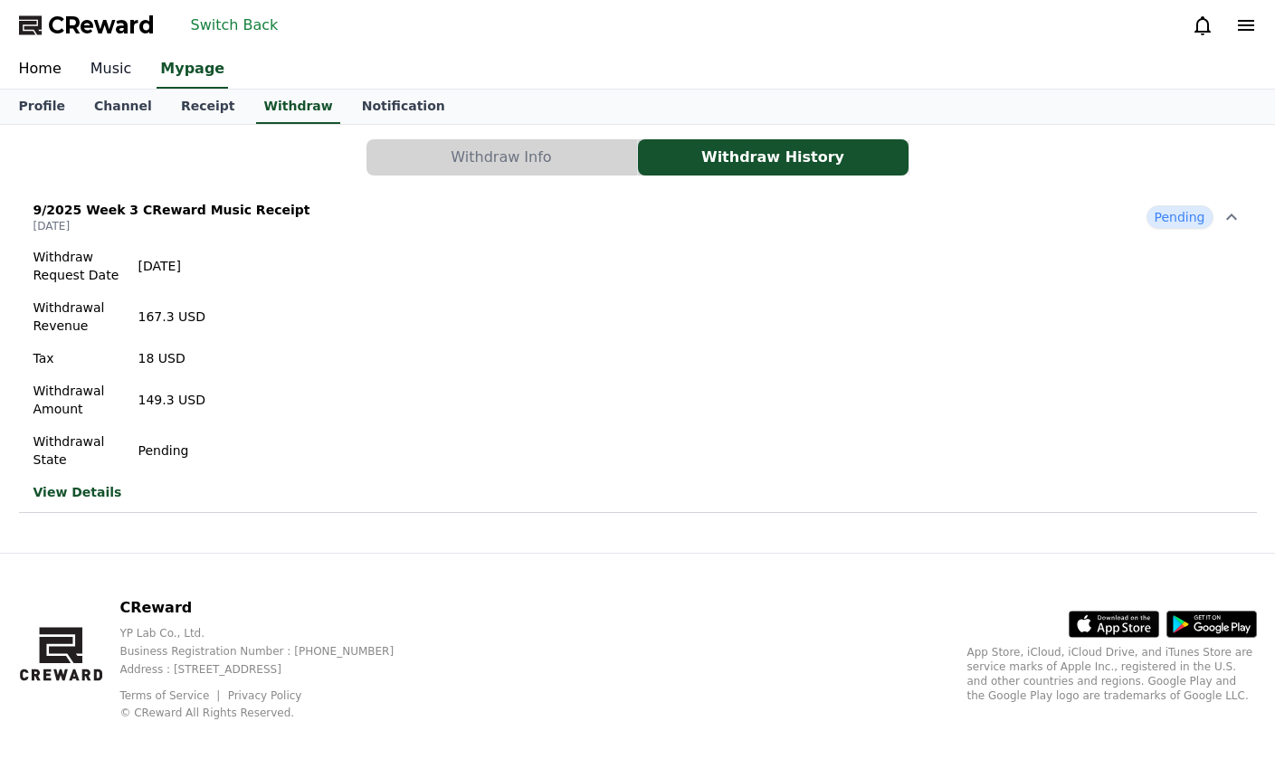
click at [119, 69] on link "Music" at bounding box center [111, 70] width 71 height 38
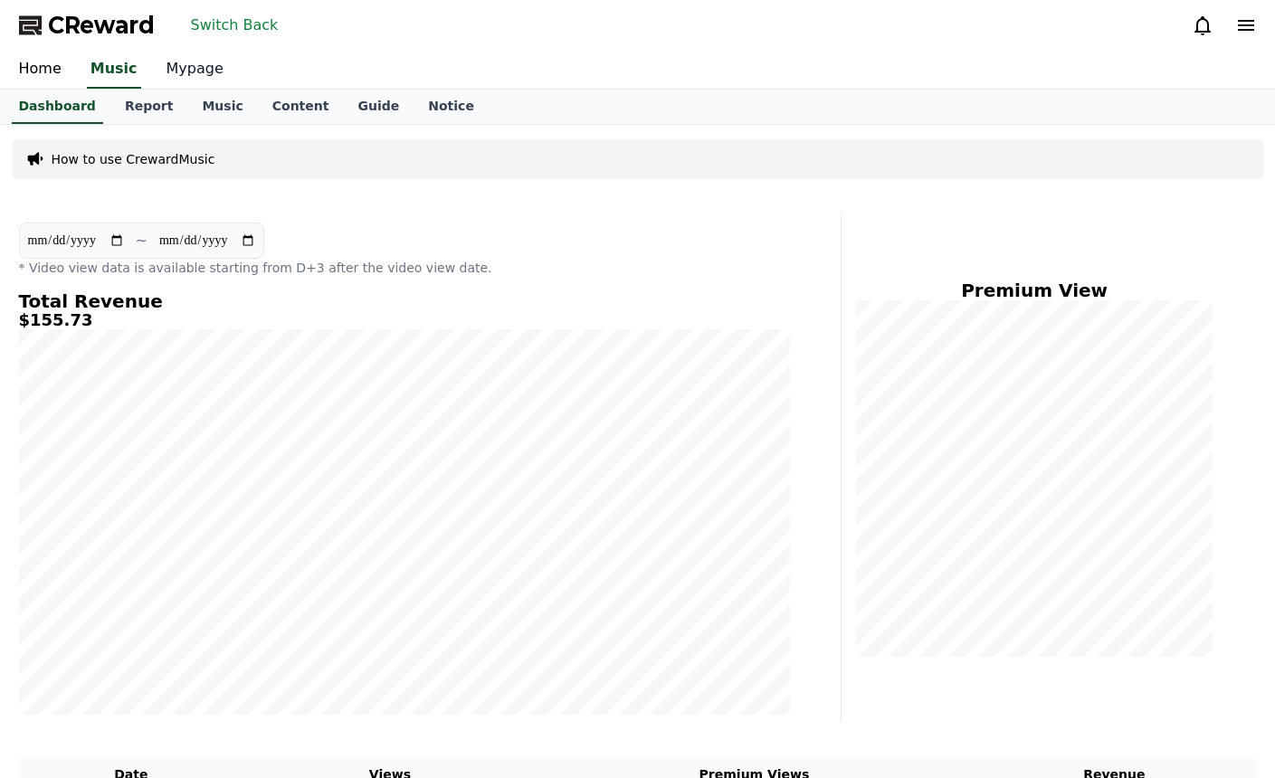
click at [176, 71] on link "Mypage" at bounding box center [195, 70] width 86 height 38
select select "**********"
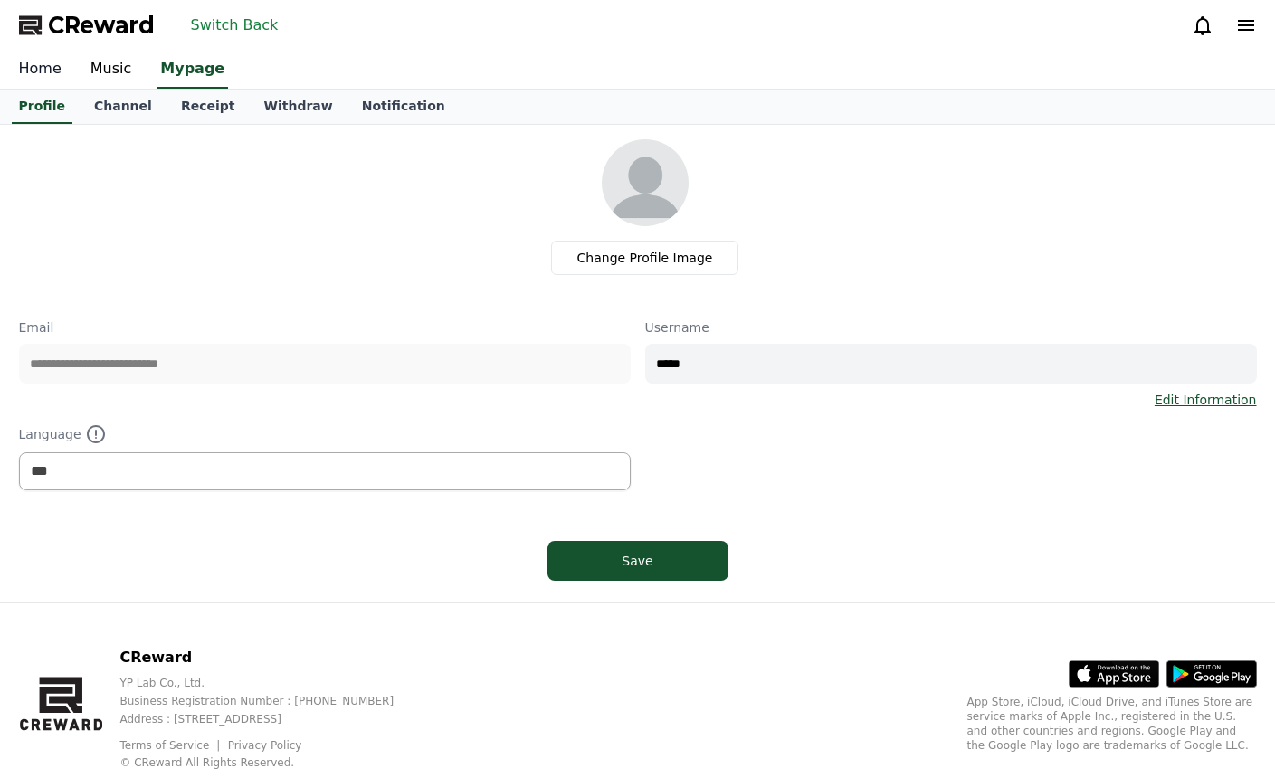
click at [35, 71] on link "Home" at bounding box center [40, 70] width 71 height 38
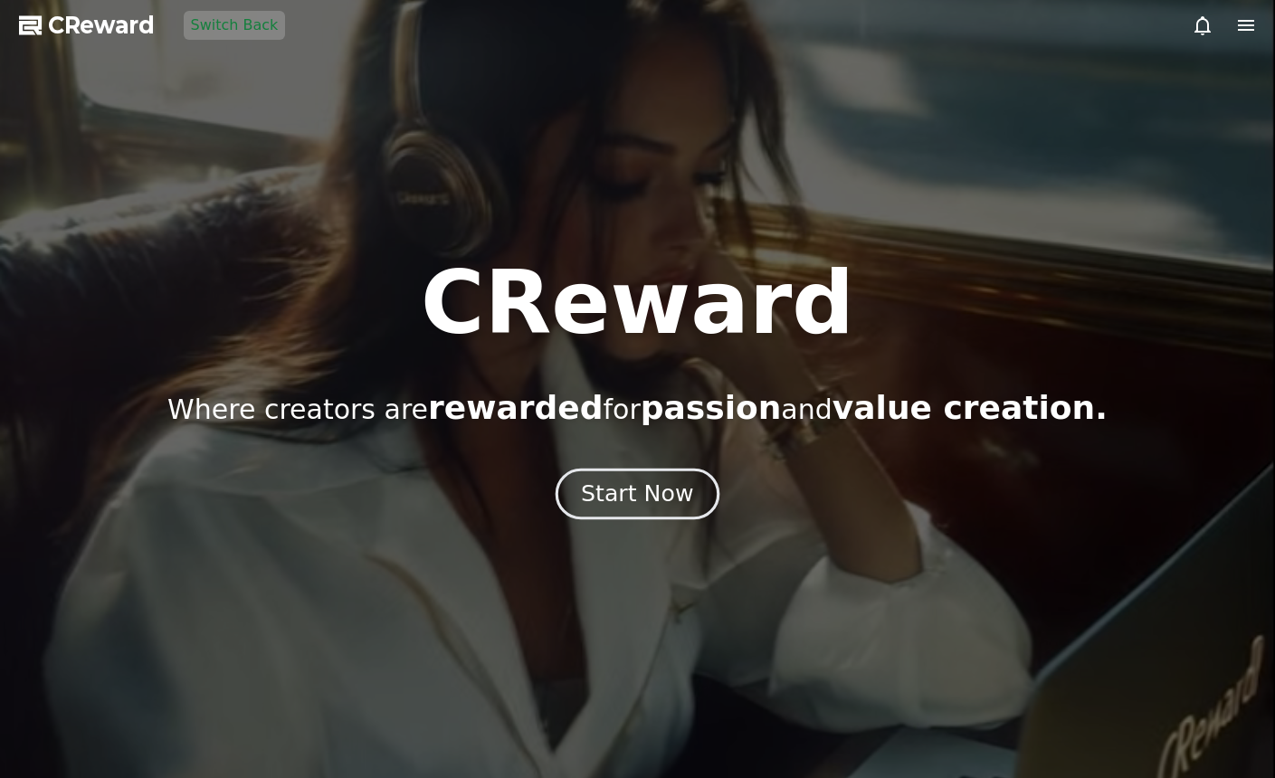
drag, startPoint x: 605, startPoint y: 468, endPoint x: 611, endPoint y: 477, distance: 10.5
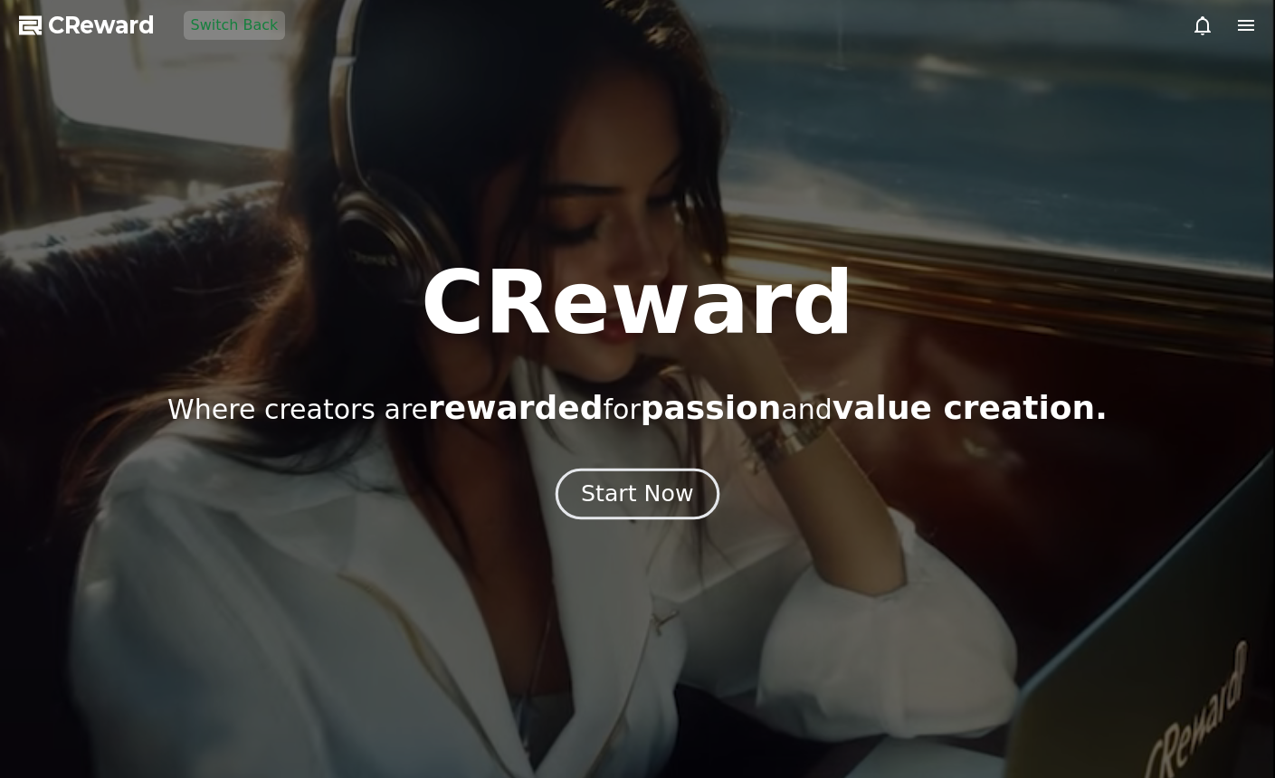
click at [608, 470] on div "CReward Where creators are rewarded for passion and value creation. Start Now" at bounding box center [637, 389] width 1275 height 259
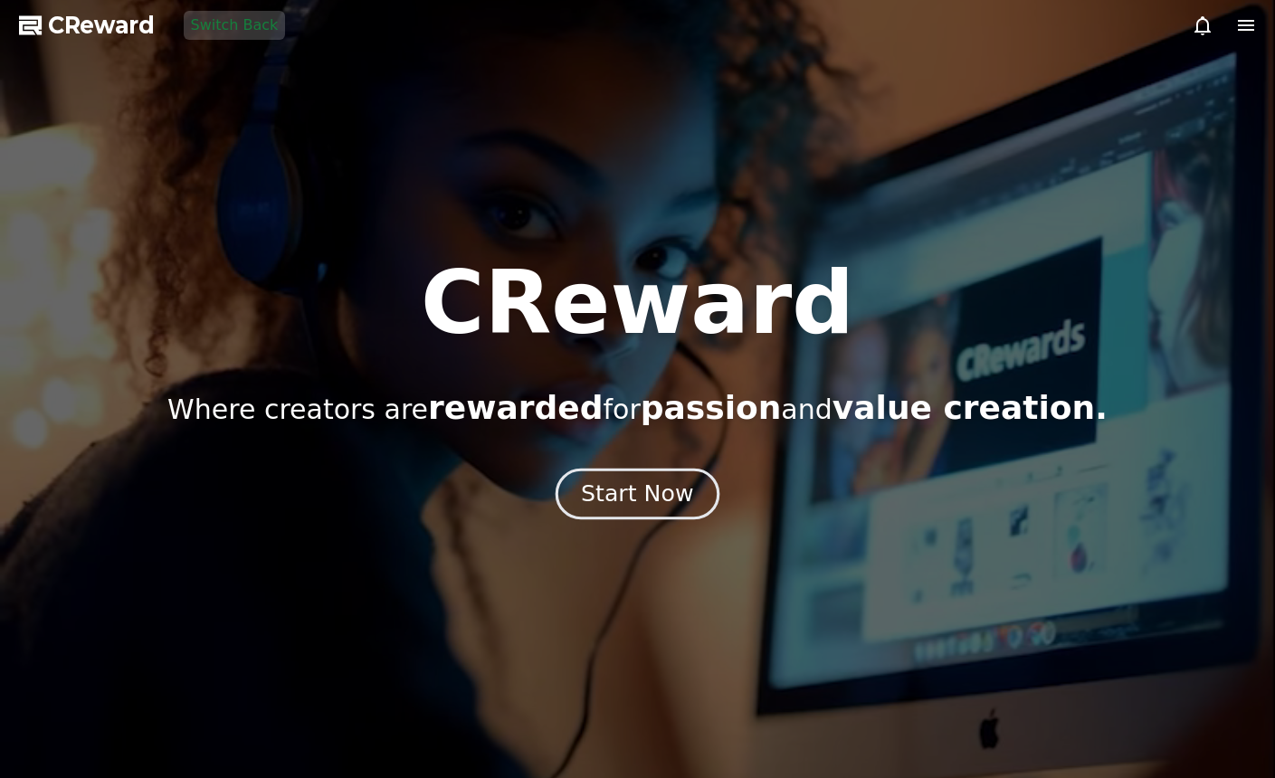
click at [614, 495] on div "Start Now" at bounding box center [637, 494] width 112 height 31
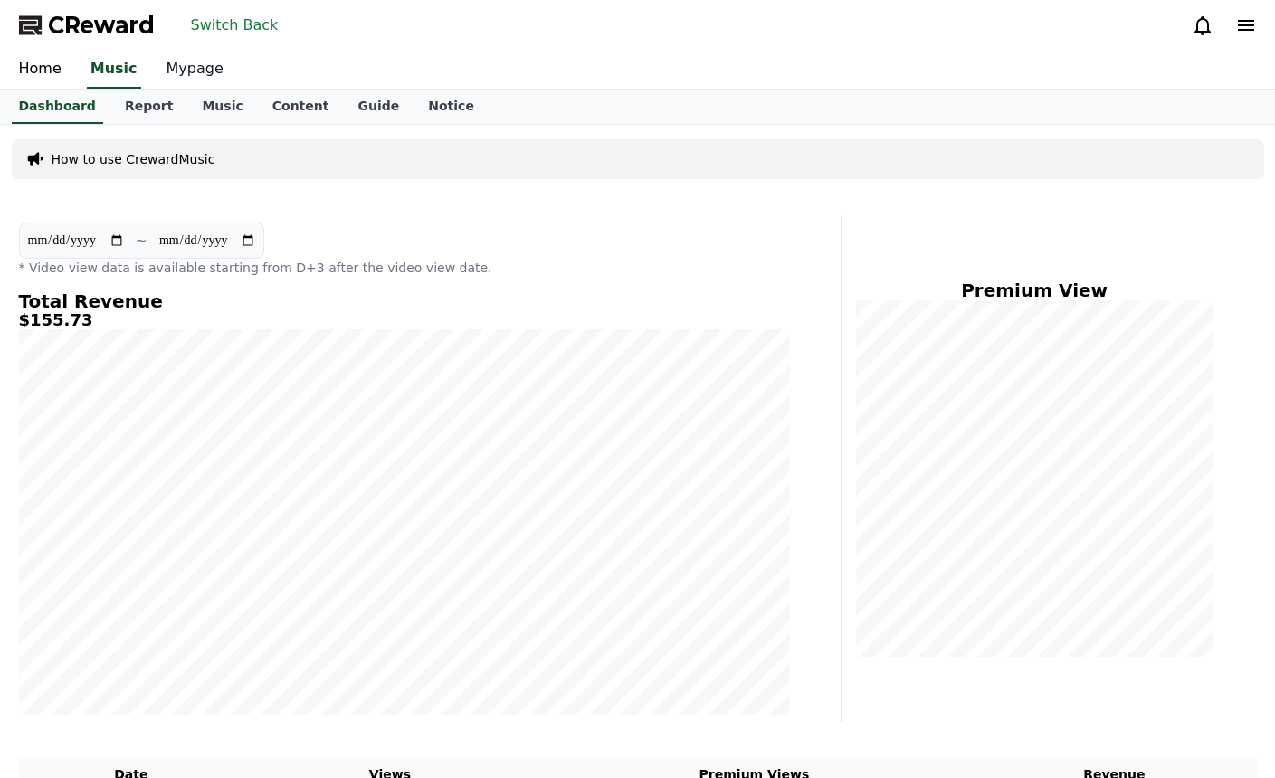
click at [180, 71] on link "Mypage" at bounding box center [195, 70] width 86 height 38
select select "**********"
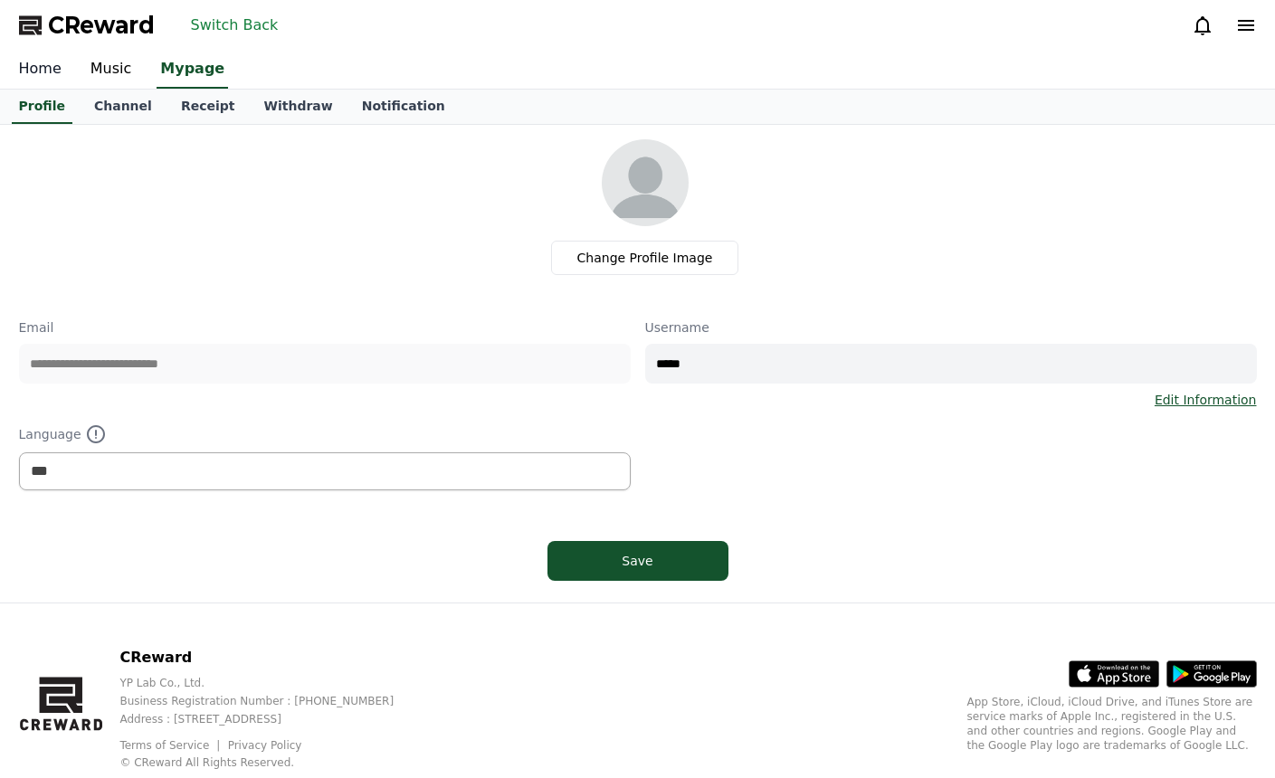
click at [59, 76] on link "Home" at bounding box center [40, 70] width 71 height 38
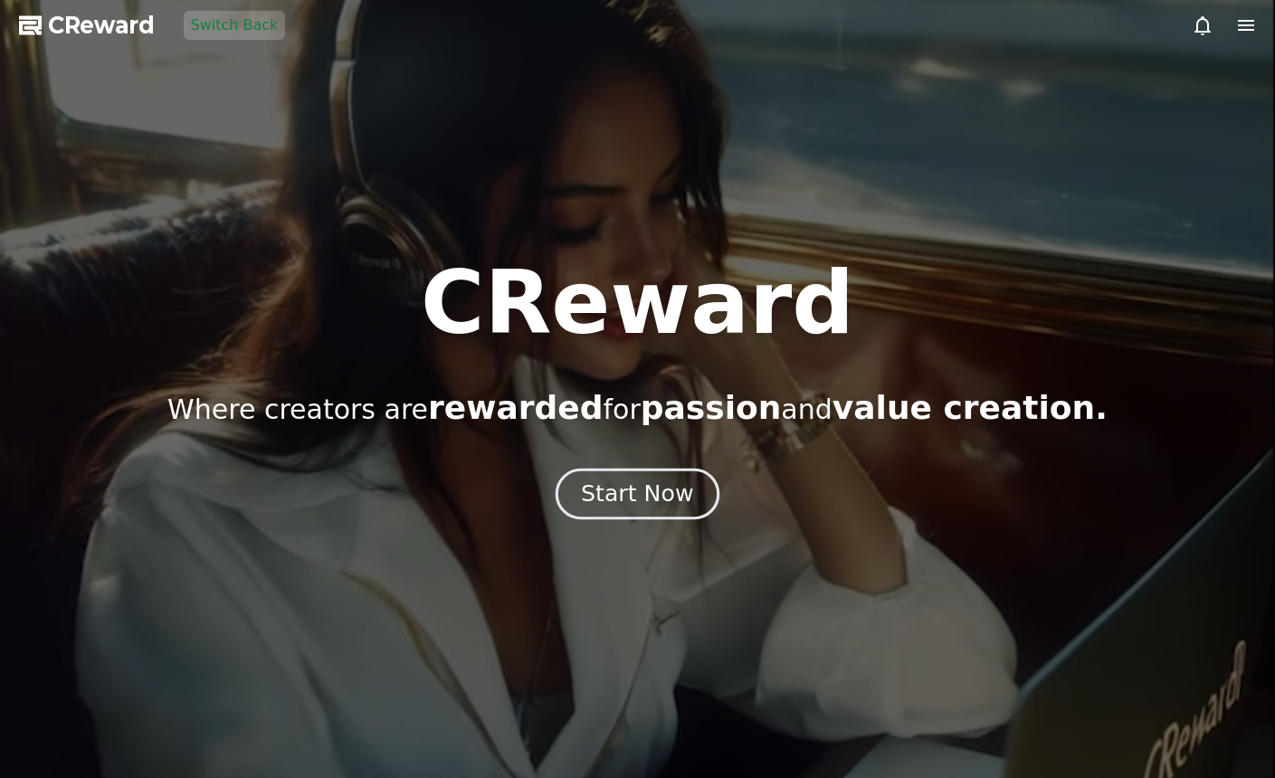
click at [669, 493] on div "Start Now" at bounding box center [637, 494] width 112 height 31
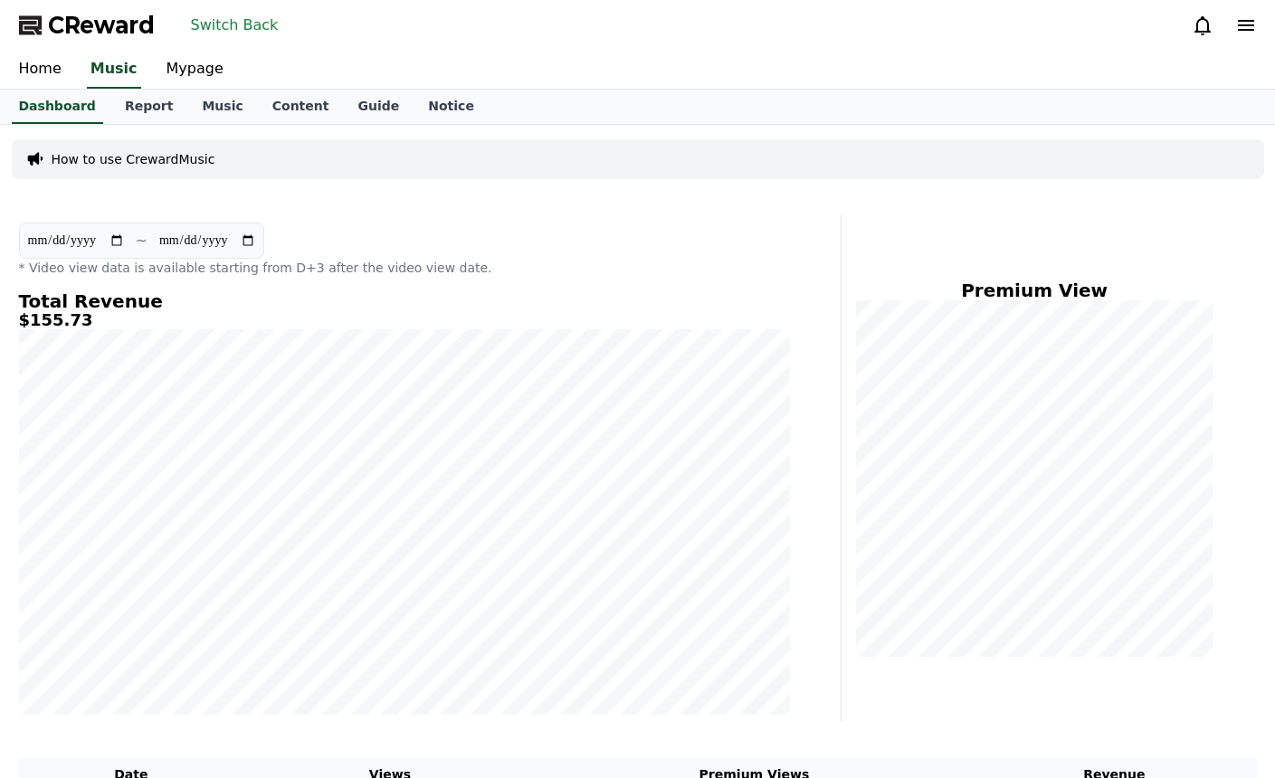
click at [114, 247] on input "**********" at bounding box center [76, 241] width 98 height 20
type input "**********"
click at [244, 245] on input "**********" at bounding box center [207, 241] width 98 height 20
type input "**********"
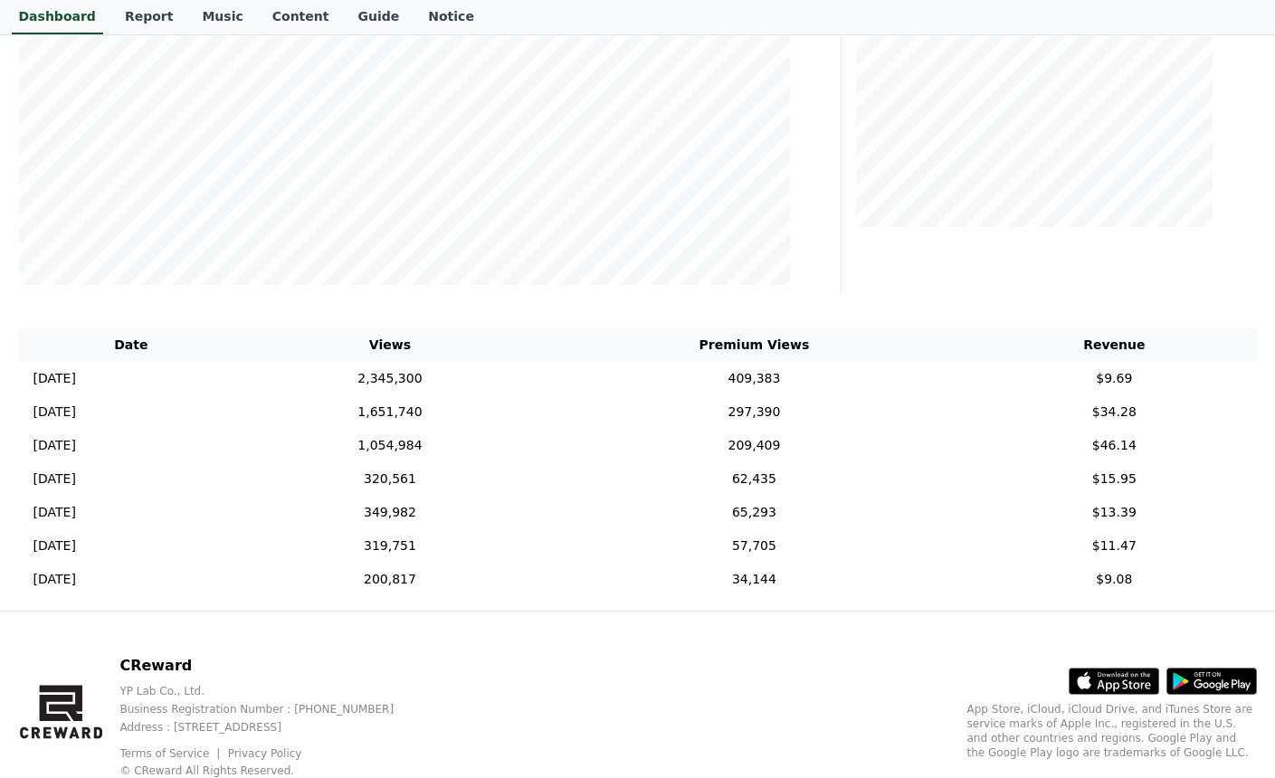
scroll to position [397, 0]
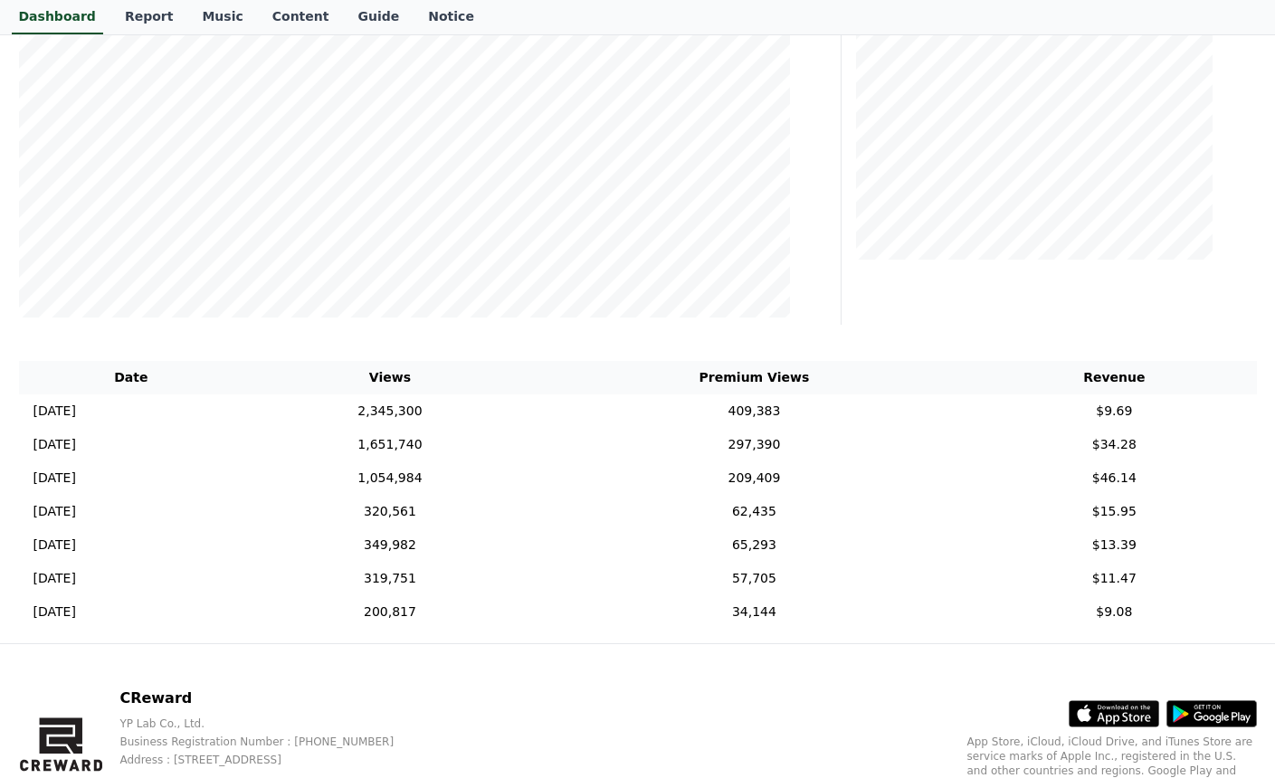
click at [921, 299] on div "Premium View" at bounding box center [1056, 71] width 415 height 507
click at [536, 414] on td "2,345,300" at bounding box center [389, 410] width 293 height 33
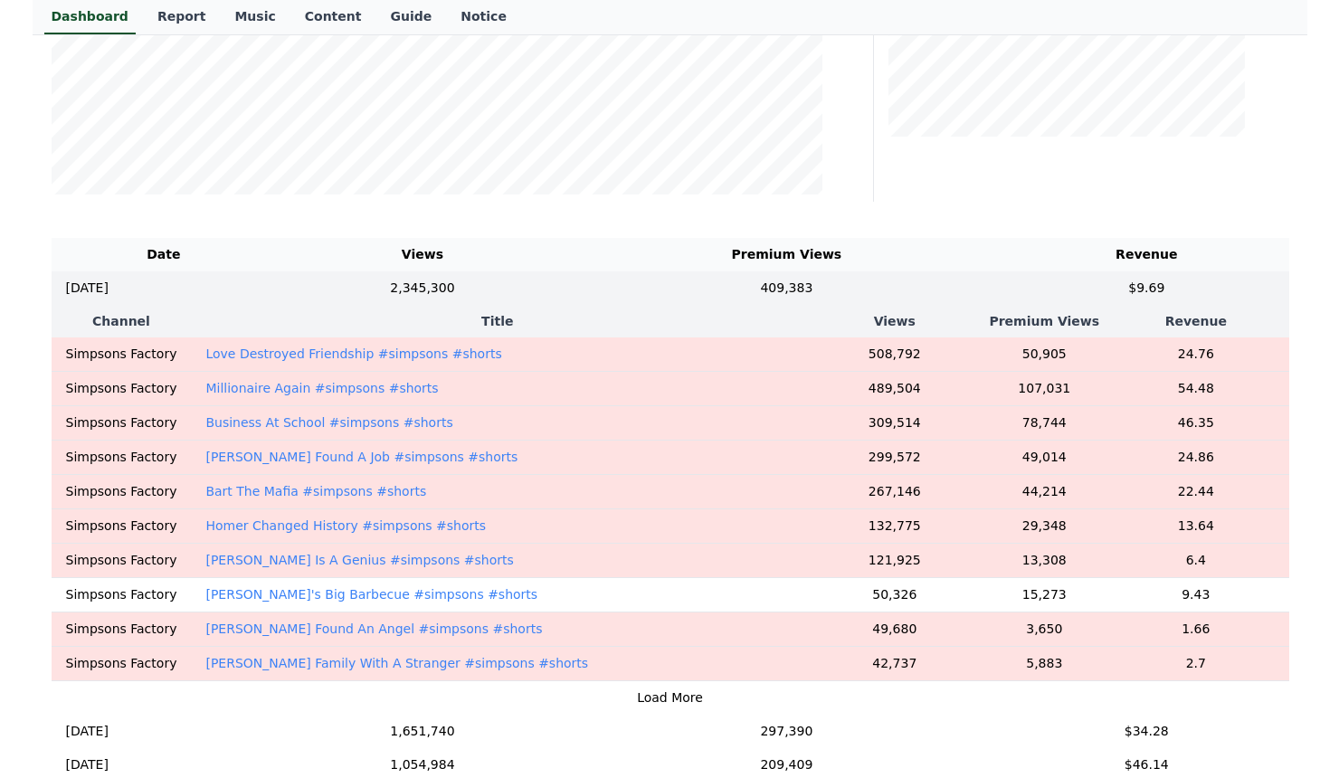
scroll to position [488, 0]
